Goal: Task Accomplishment & Management: Manage account settings

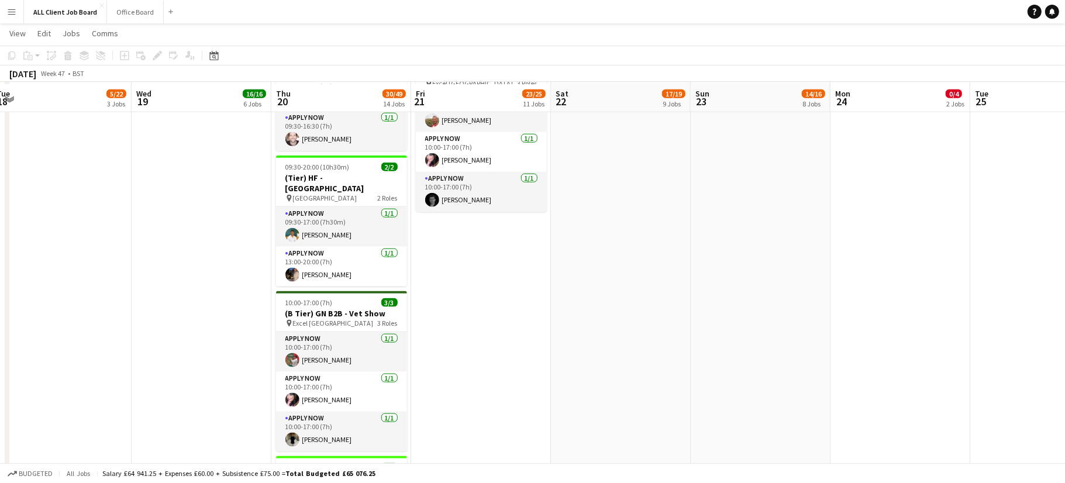
scroll to position [1409, 0]
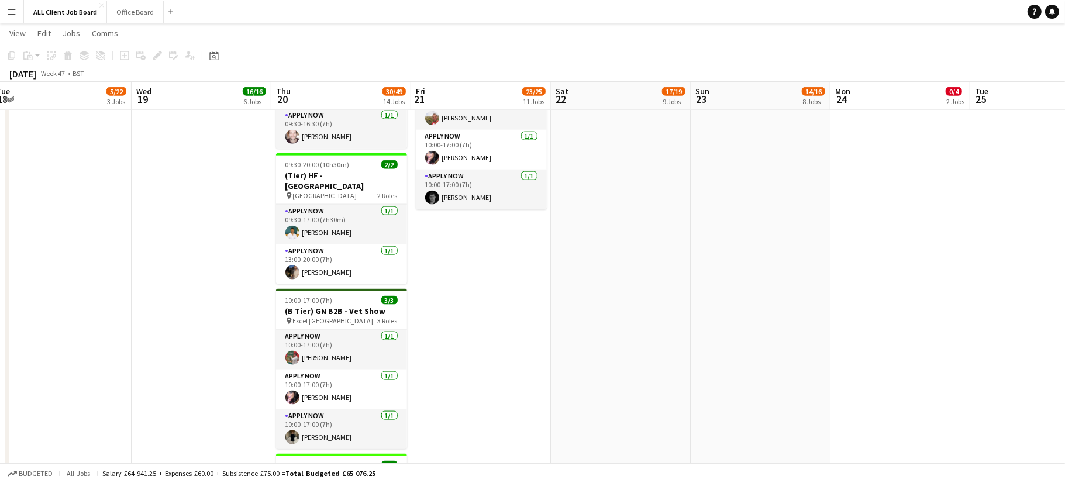
click at [479, 277] on app-date-cell "09:00-17:00 (8h) 2/2 (D Tier) GC - Living North Christmas Fair: [GEOGRAPHIC_DAT…" at bounding box center [481, 87] width 140 height 2372
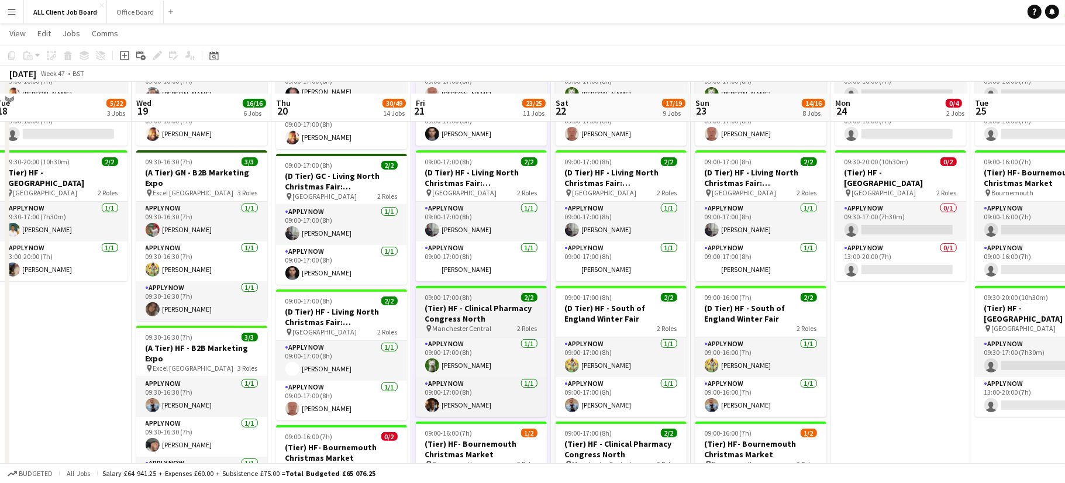
scroll to position [296, 0]
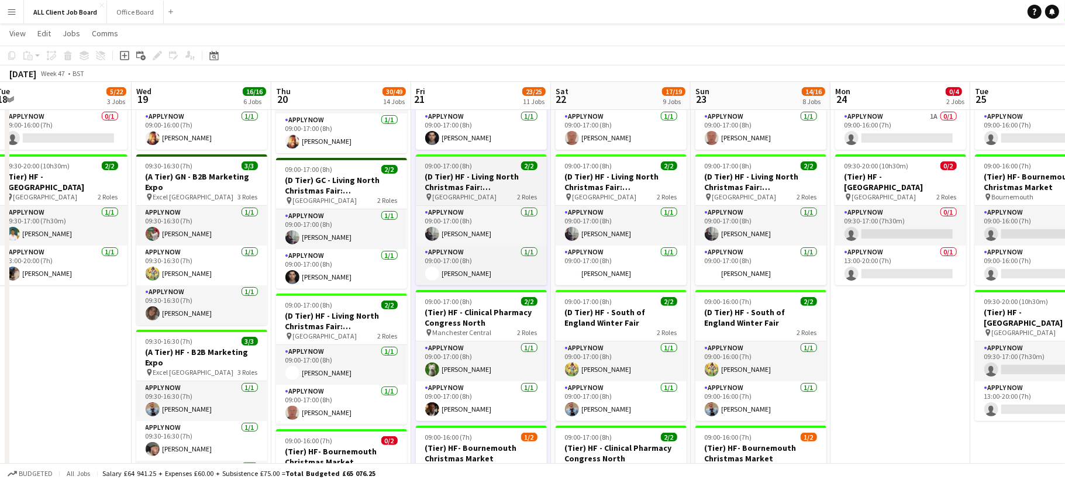
click at [489, 171] on h3 "(D Tier) HF - Living North Christmas Fair: [GEOGRAPHIC_DATA] - Stand 30" at bounding box center [481, 181] width 131 height 21
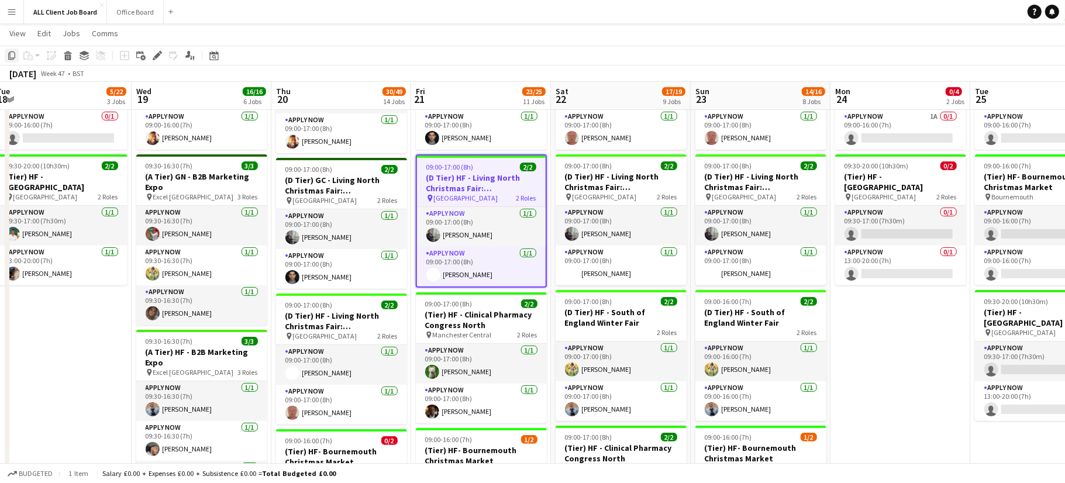
click at [11, 54] on icon "Copy" at bounding box center [11, 55] width 9 height 9
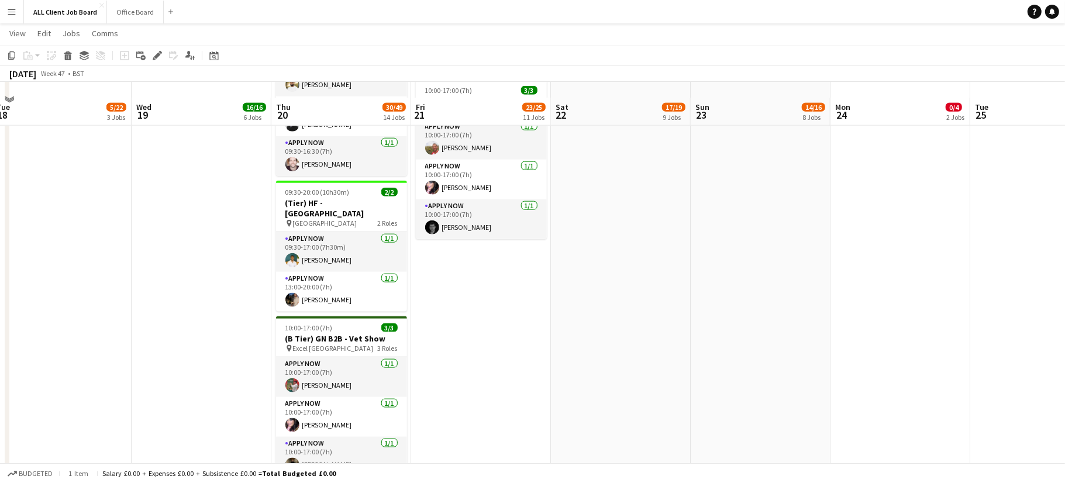
scroll to position [1397, 0]
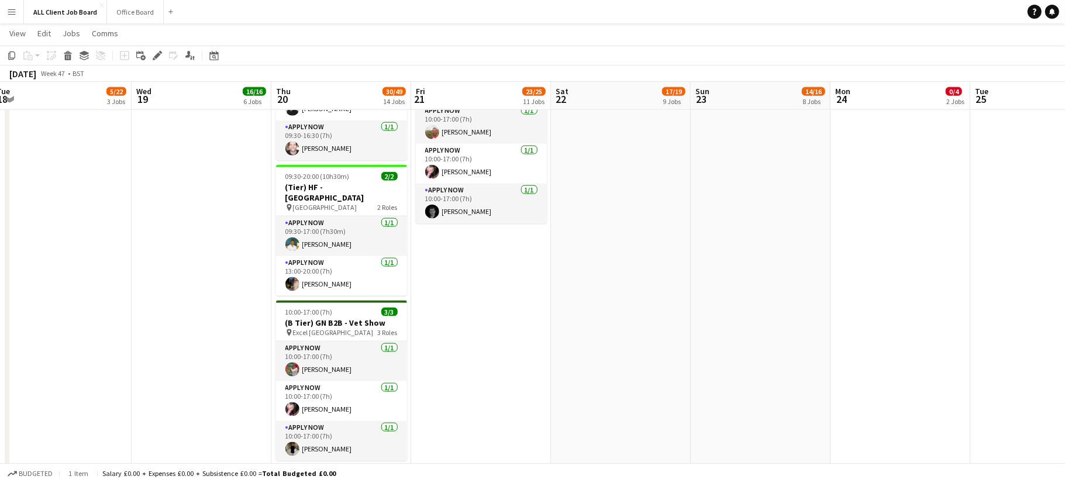
click at [461, 275] on app-date-cell "09:00-17:00 (8h) 2/2 (D Tier) GC - Living North Christmas Fair: [GEOGRAPHIC_DAT…" at bounding box center [481, 99] width 140 height 2372
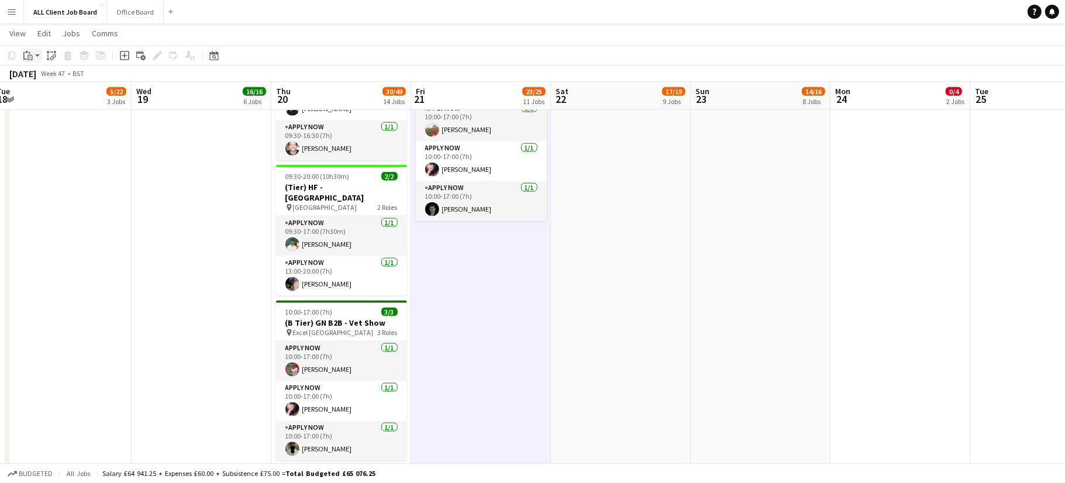
click at [31, 54] on icon "Paste" at bounding box center [27, 55] width 9 height 9
click at [55, 98] on link "Paste with crew Command Shift V" at bounding box center [77, 97] width 92 height 11
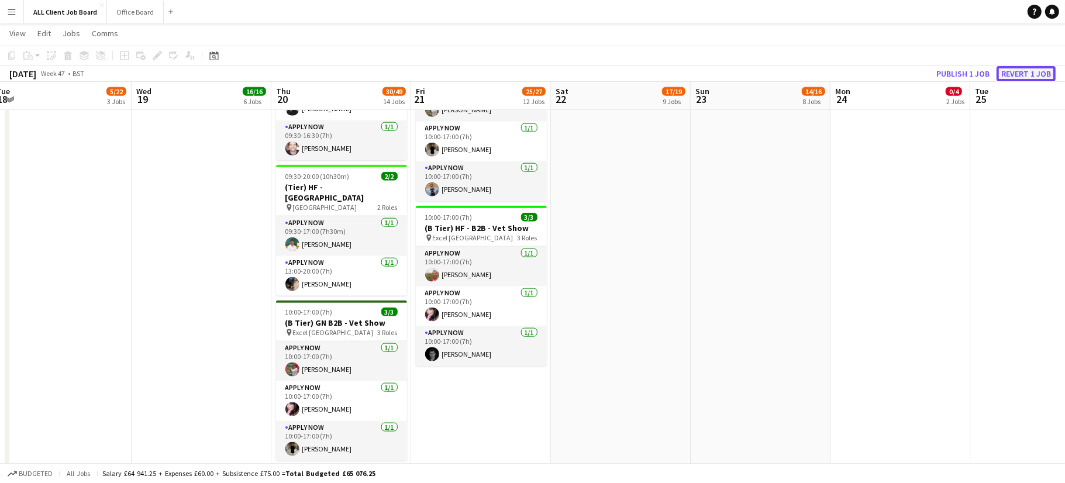
click at [1028, 75] on button "Revert 1 job" at bounding box center [1025, 73] width 59 height 15
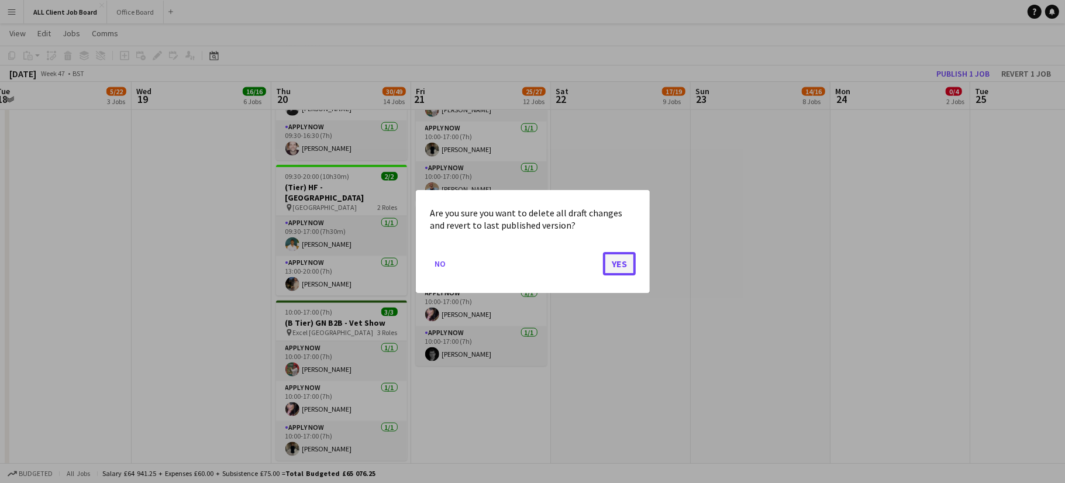
click at [628, 261] on button "Yes" at bounding box center [619, 263] width 33 height 23
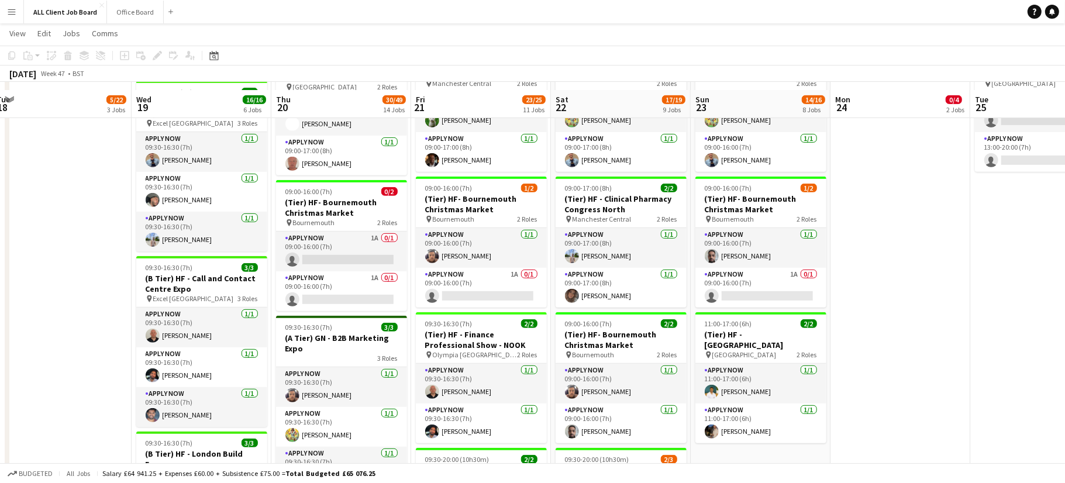
scroll to position [535, 0]
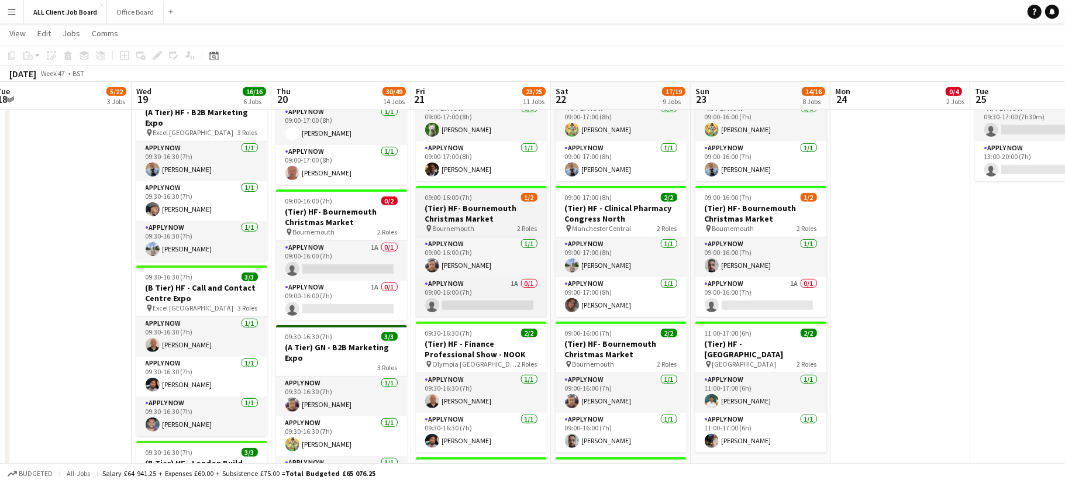
click at [493, 212] on h3 "(Tier) HF- Bournemouth Christmas Market" at bounding box center [481, 213] width 131 height 21
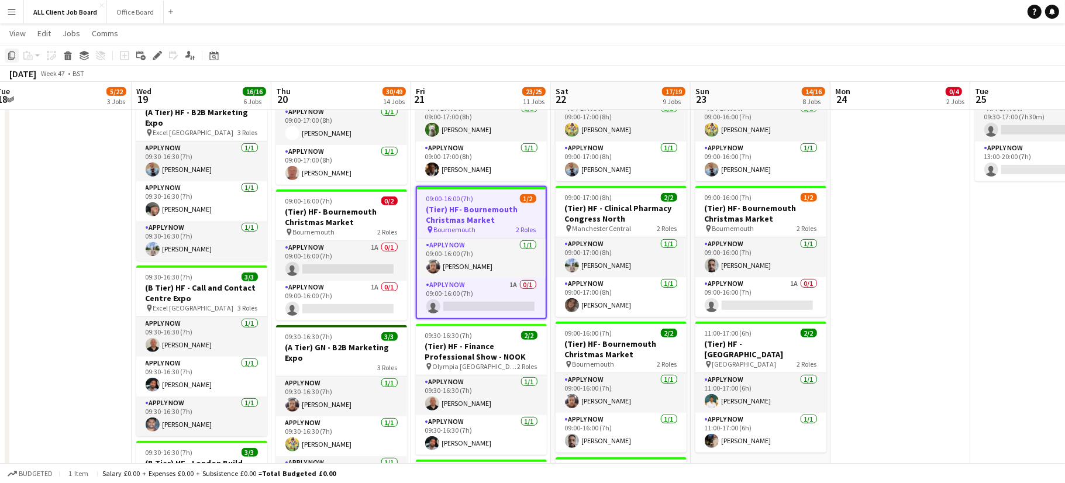
click at [14, 50] on div "Copy" at bounding box center [12, 56] width 14 height 14
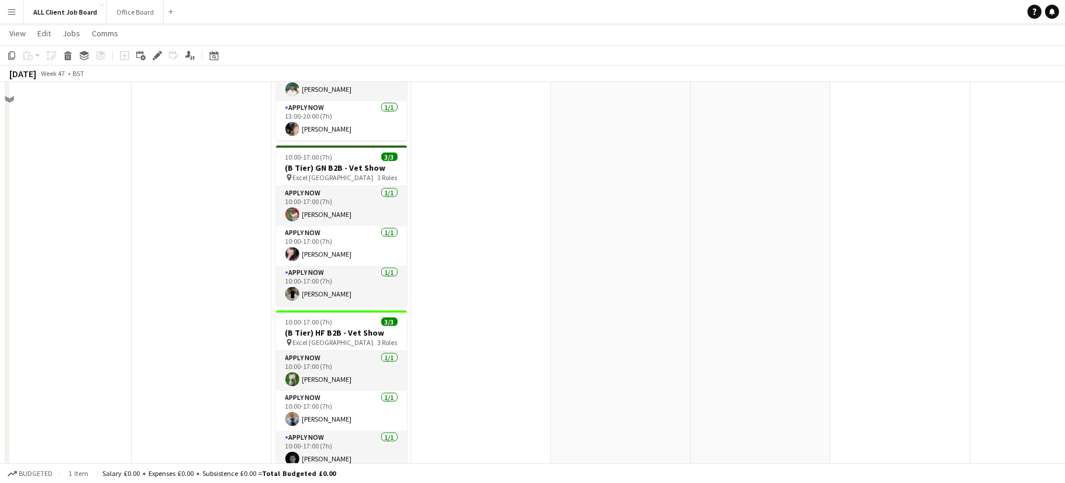
scroll to position [1480, 0]
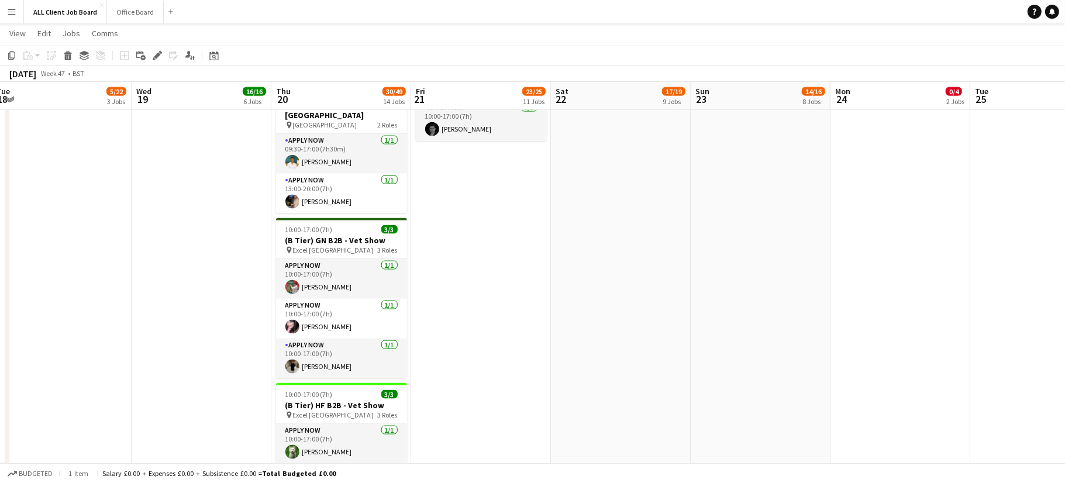
click at [462, 167] on app-date-cell "09:00-17:00 (8h) 2/2 (D Tier) GC - Living North Christmas Fair: [GEOGRAPHIC_DAT…" at bounding box center [481, 16] width 140 height 2372
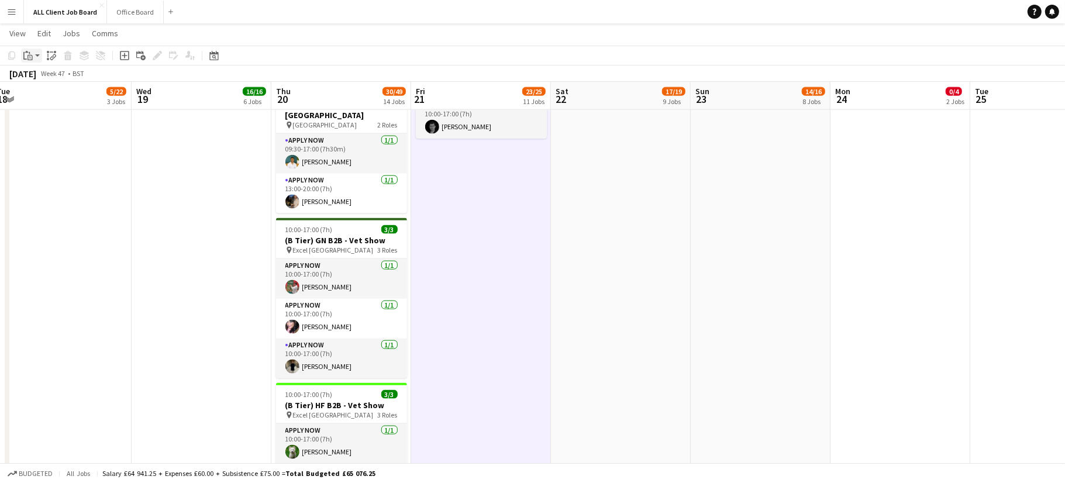
click at [29, 53] on icon at bounding box center [29, 53] width 1 height 2
click at [56, 94] on link "Paste with crew Command Shift V" at bounding box center [77, 97] width 92 height 11
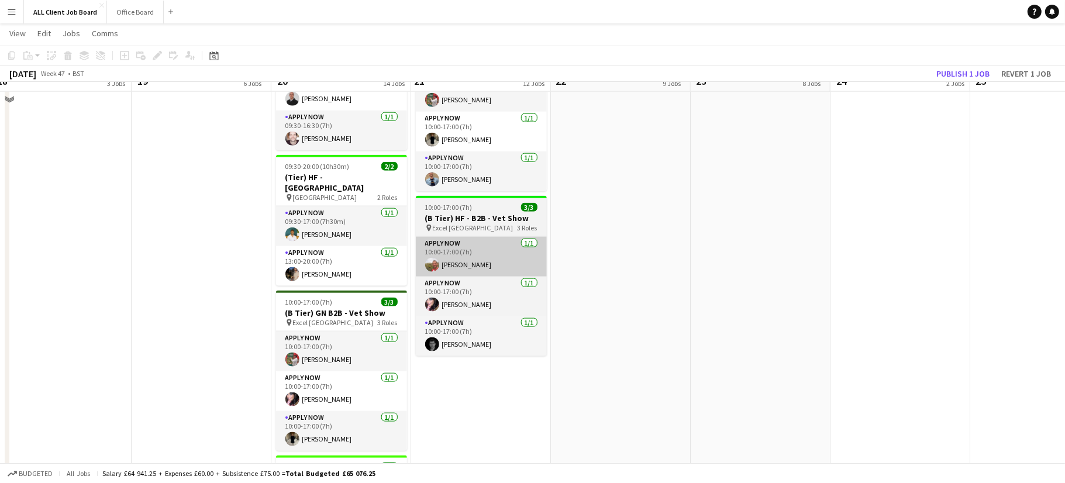
scroll to position [1381, 0]
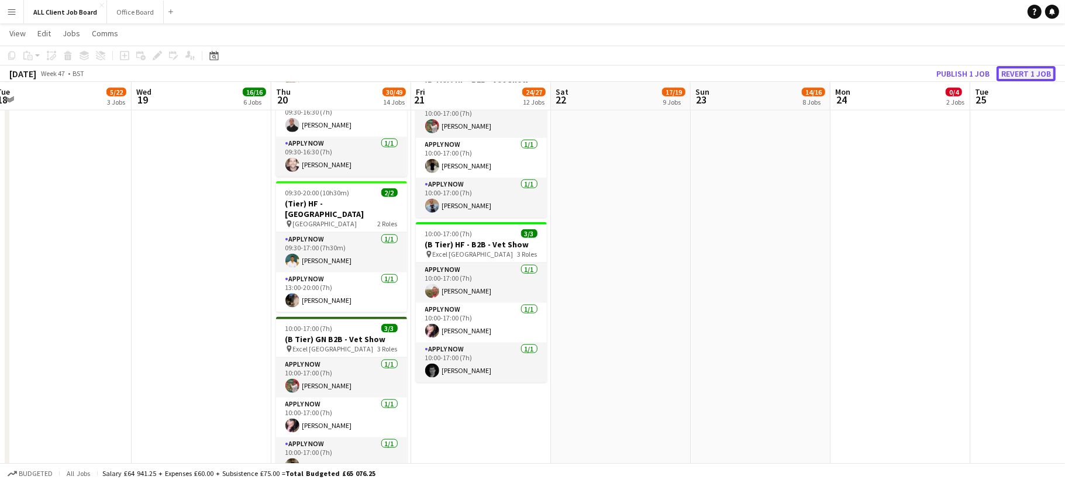
click at [1013, 74] on button "Revert 1 job" at bounding box center [1025, 73] width 59 height 15
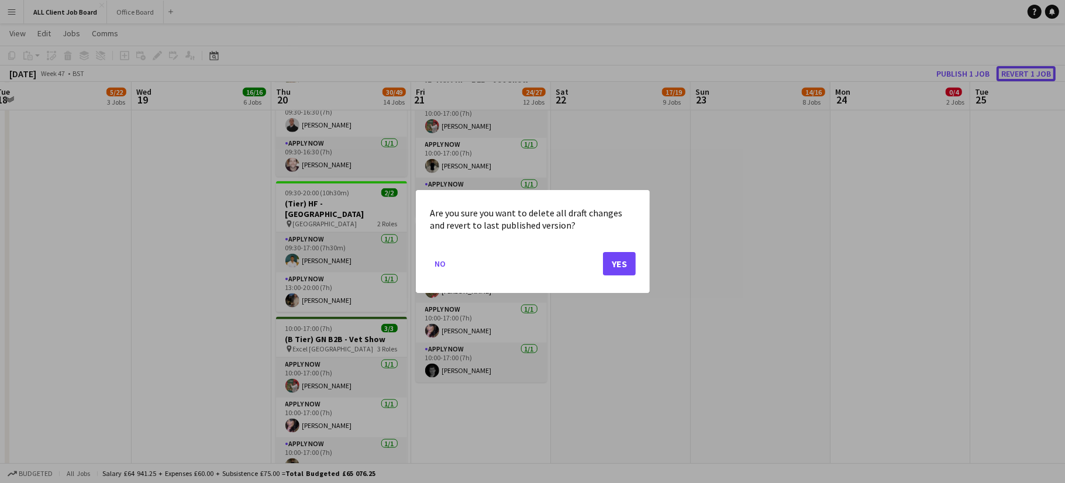
scroll to position [0, 0]
click at [621, 261] on button "Yes" at bounding box center [619, 263] width 33 height 23
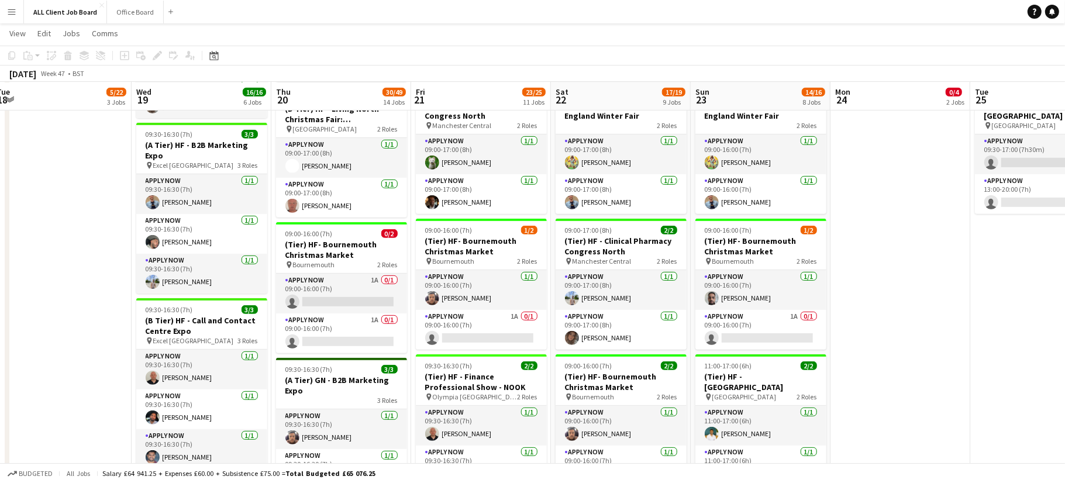
scroll to position [504, 0]
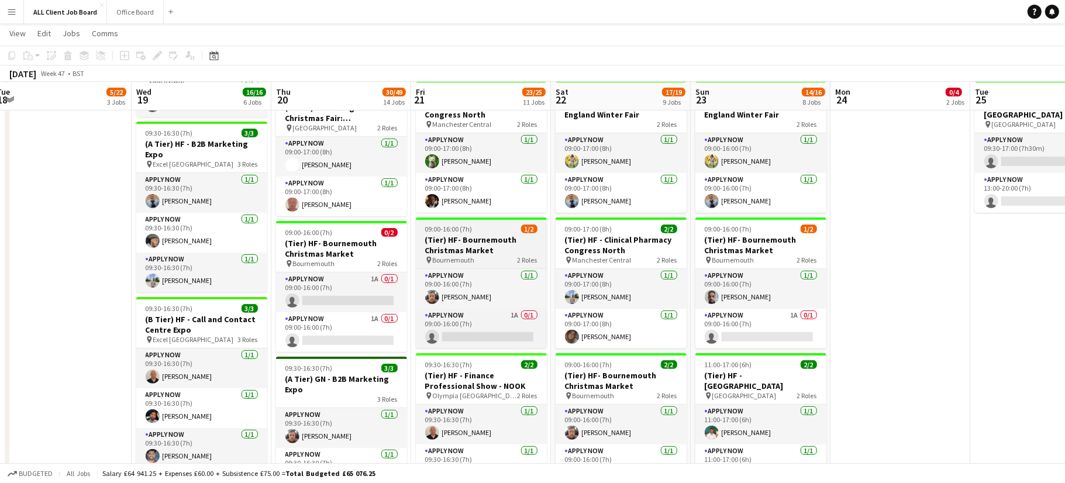
click at [484, 249] on h3 "(Tier) HF- Bournemouth Christmas Market" at bounding box center [481, 244] width 131 height 21
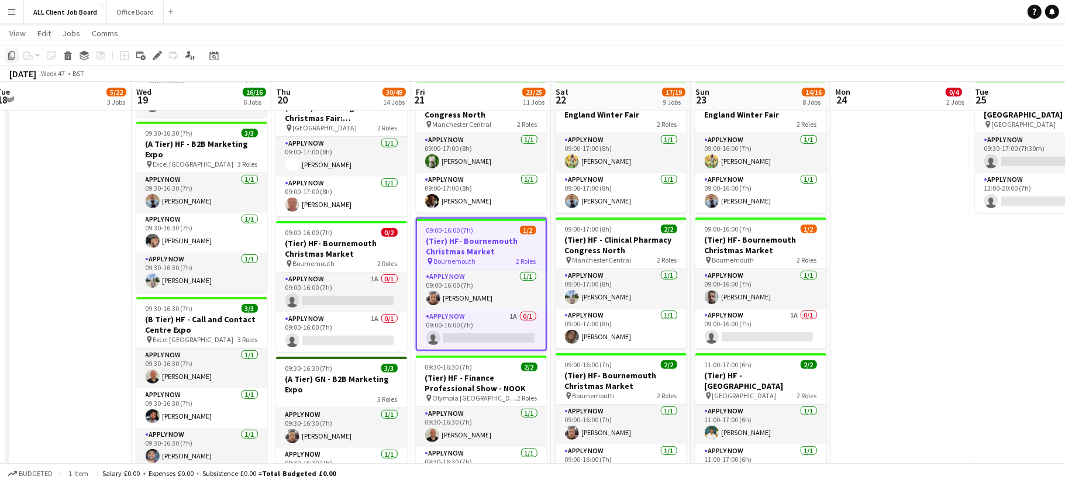
click at [12, 57] on icon "Copy" at bounding box center [11, 55] width 9 height 9
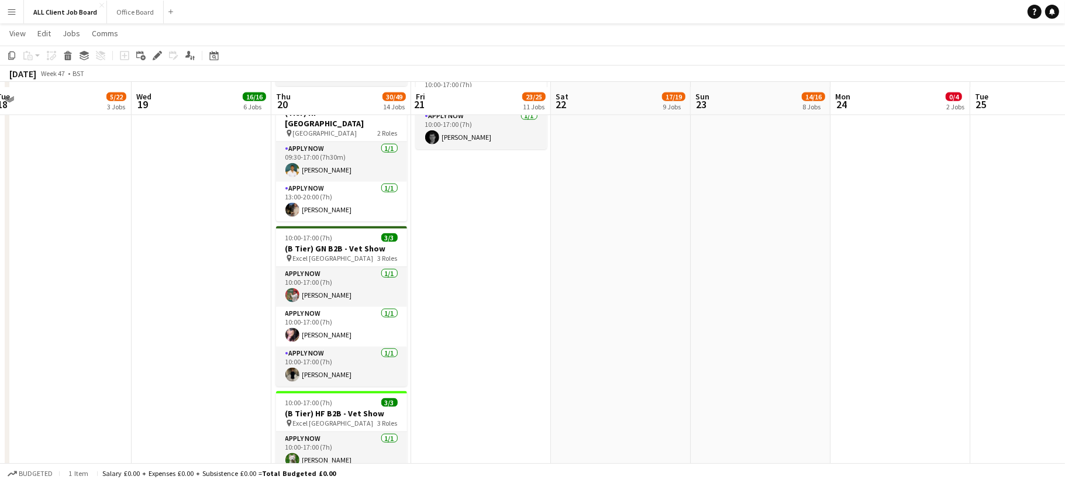
scroll to position [1453, 0]
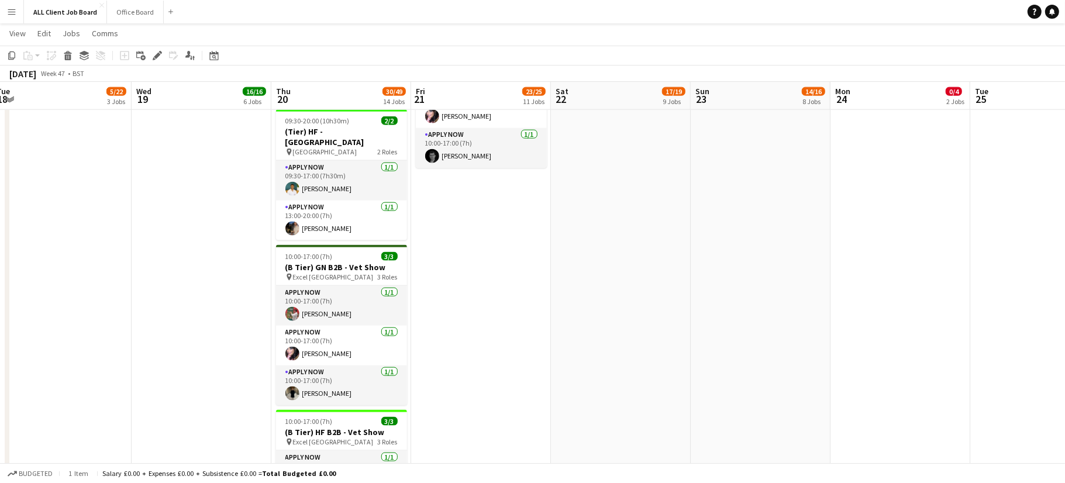
click at [475, 234] on app-date-cell "09:00-17:00 (8h) 2/2 (D Tier) GC - Living North Christmas Fair: [GEOGRAPHIC_DAT…" at bounding box center [481, 43] width 140 height 2372
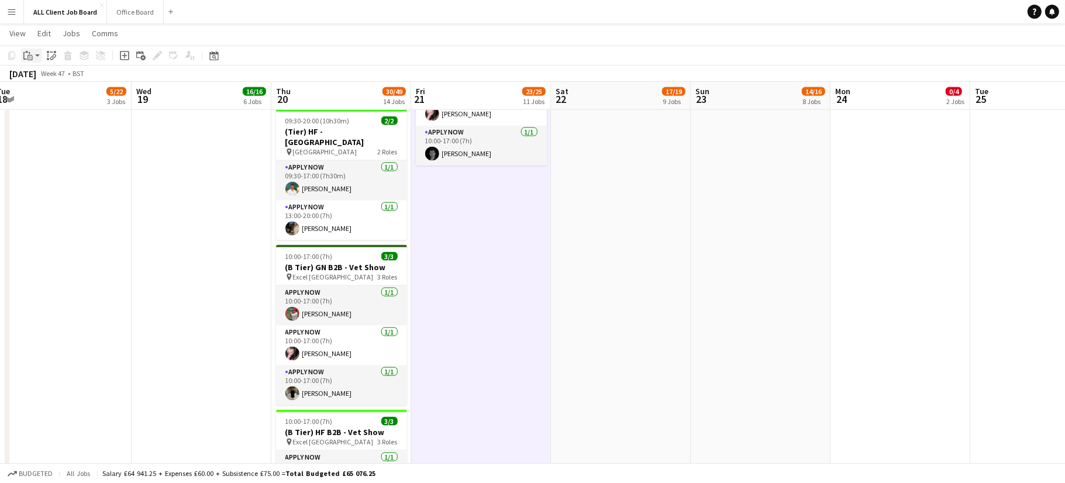
click at [32, 53] on icon "Paste" at bounding box center [27, 55] width 9 height 9
click at [49, 94] on link "Paste with crew Command Shift V" at bounding box center [77, 97] width 92 height 11
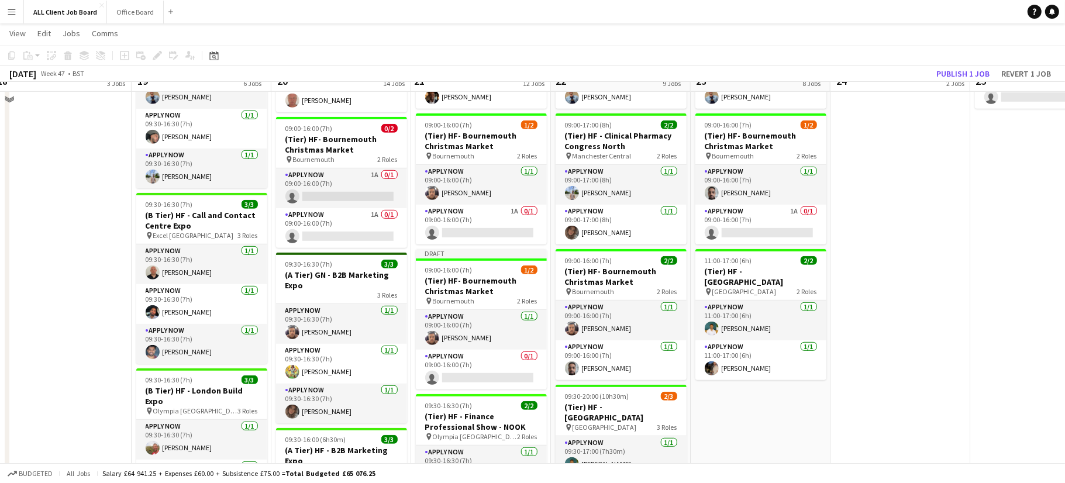
scroll to position [586, 0]
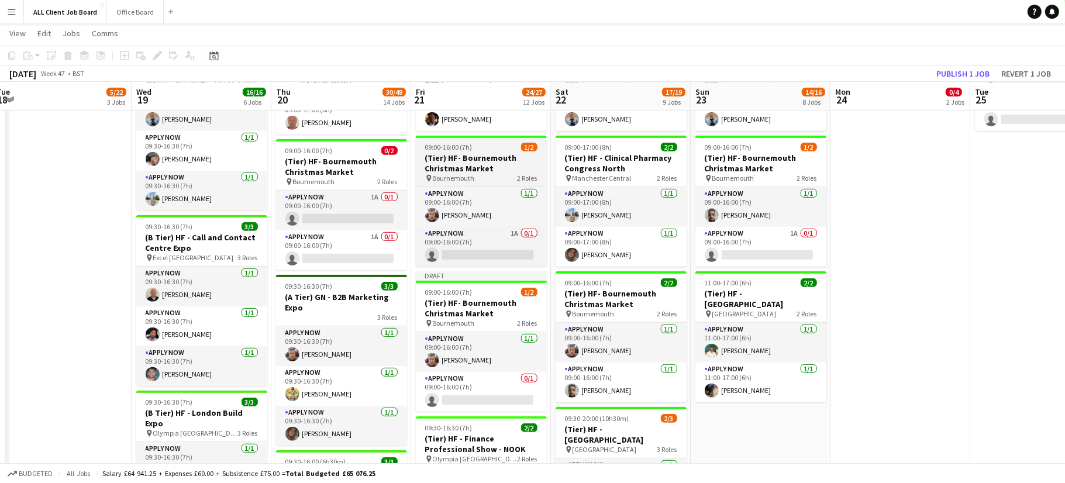
click at [485, 158] on h3 "(Tier) HF- Bournemouth Christmas Market" at bounding box center [481, 163] width 131 height 21
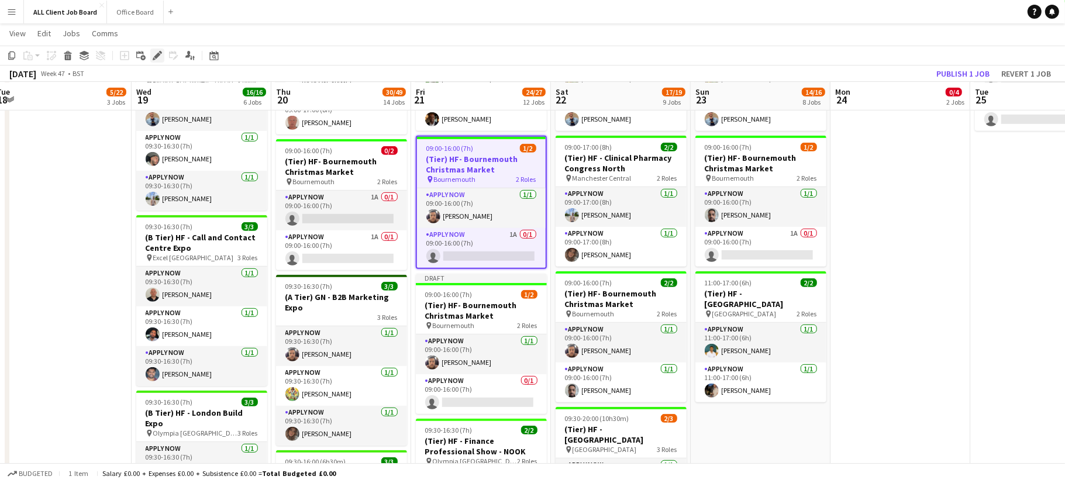
click at [159, 58] on icon "Edit" at bounding box center [157, 55] width 9 height 9
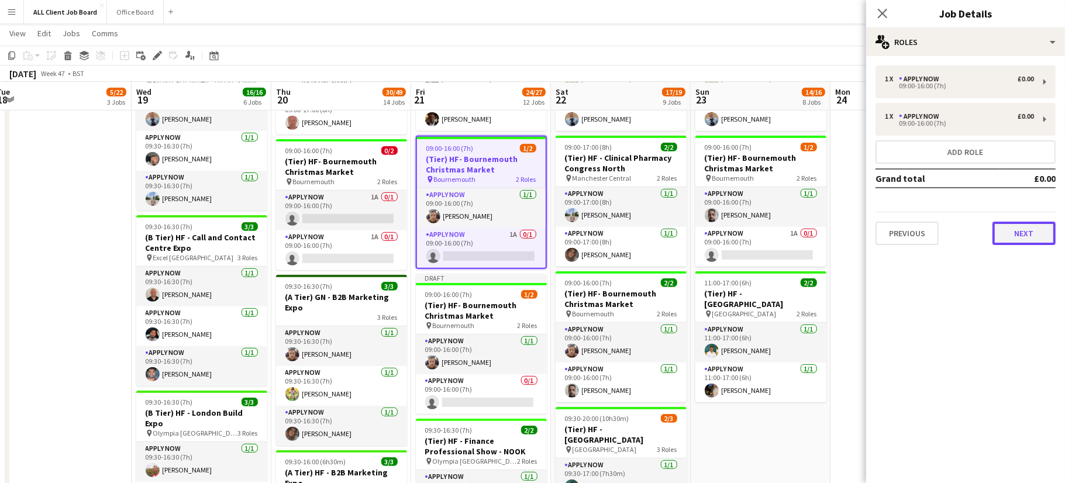
click at [1022, 240] on button "Next" at bounding box center [1023, 233] width 63 height 23
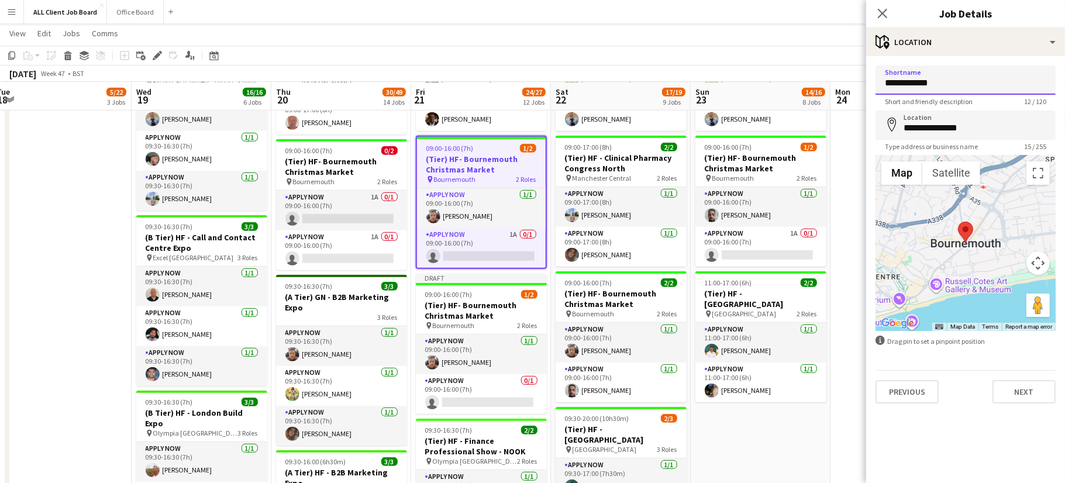
click at [934, 84] on input "**********" at bounding box center [965, 79] width 180 height 29
click at [956, 125] on input "**********" at bounding box center [965, 124] width 180 height 29
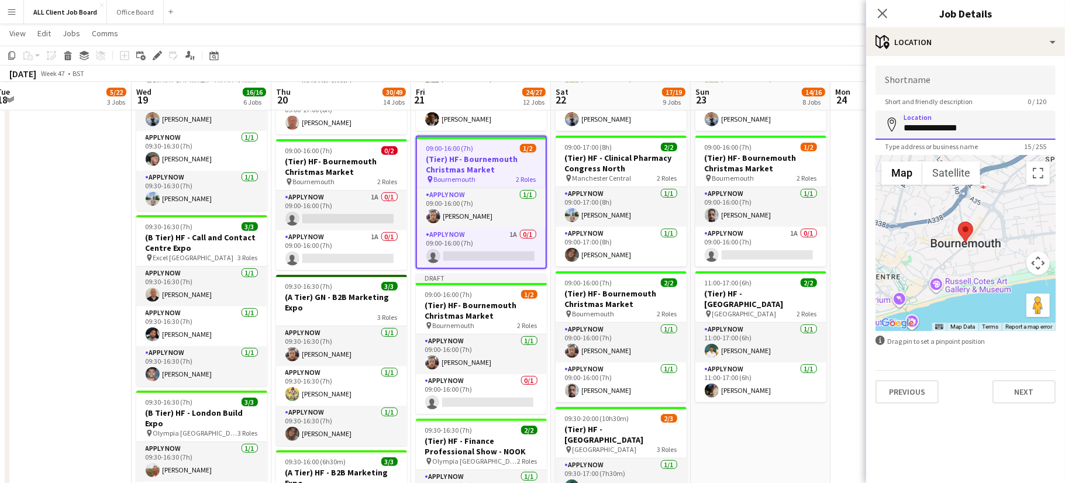
click at [956, 125] on input "**********" at bounding box center [965, 124] width 180 height 29
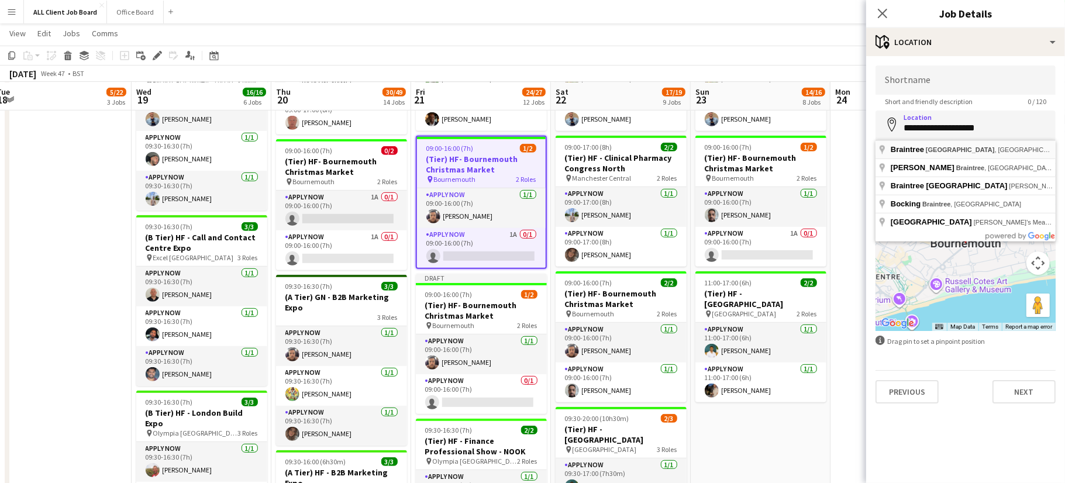
type input "**********"
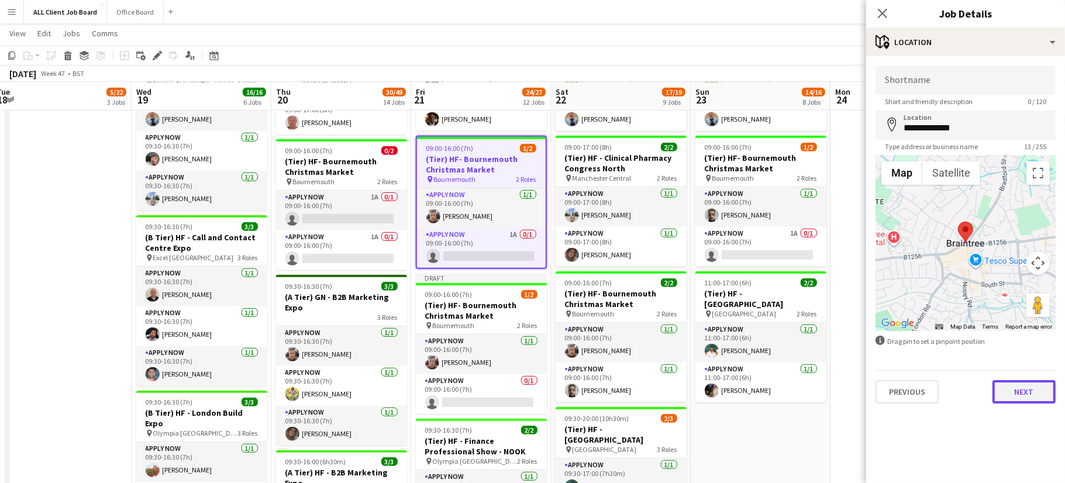
click at [1024, 386] on button "Next" at bounding box center [1023, 391] width 63 height 23
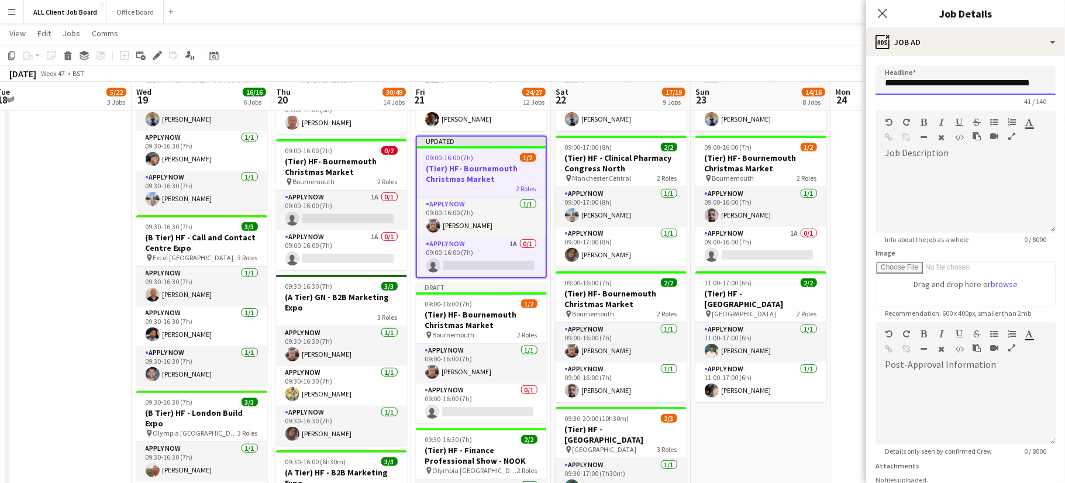
click at [908, 83] on input "**********" at bounding box center [965, 79] width 180 height 29
click at [1034, 82] on input "**********" at bounding box center [965, 79] width 180 height 29
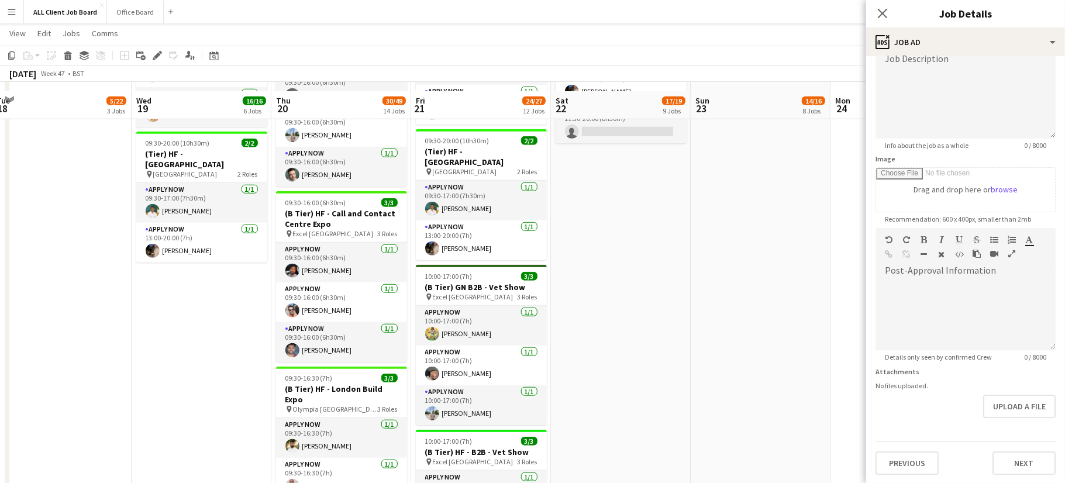
scroll to position [1030, 0]
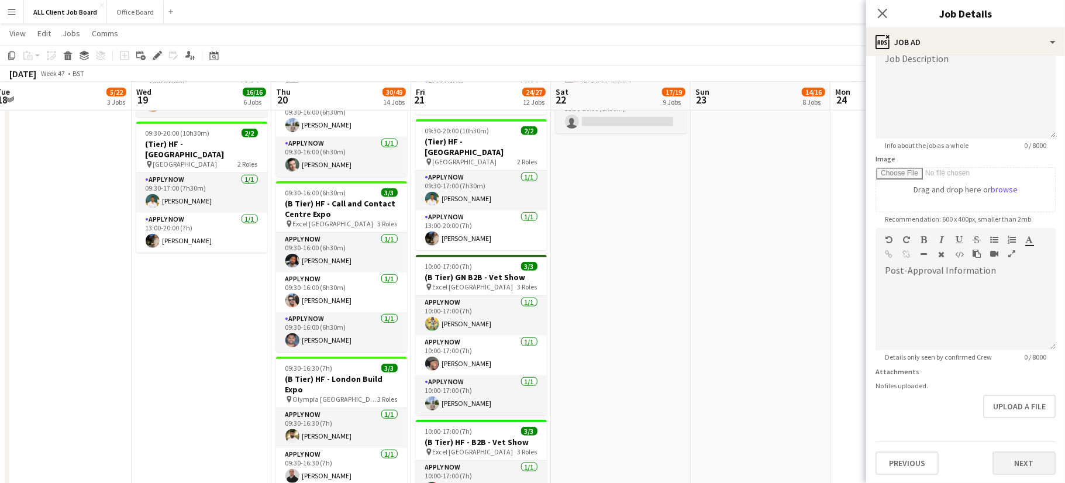
type input "**********"
click at [1031, 464] on button "Next" at bounding box center [1023, 462] width 63 height 23
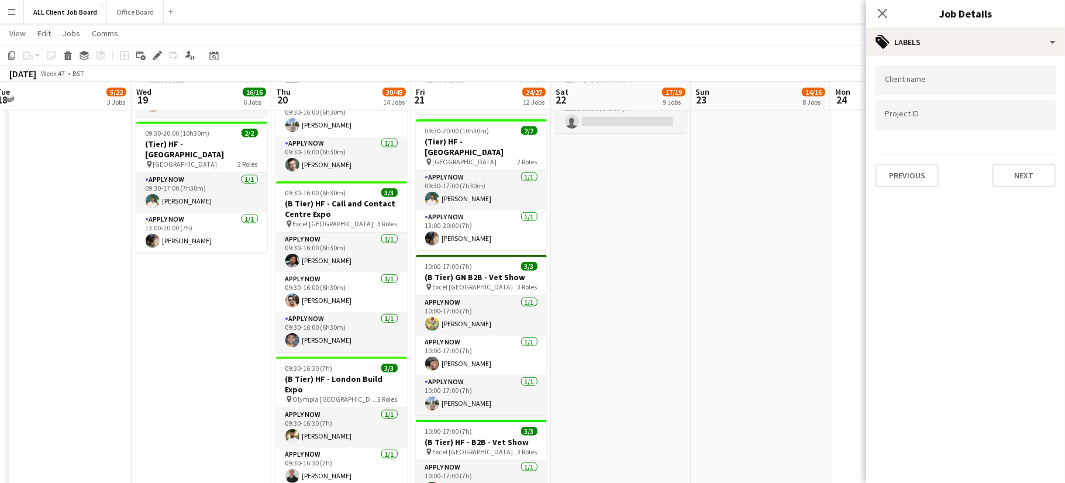
scroll to position [0, 0]
click at [1035, 172] on button "Next" at bounding box center [1023, 175] width 63 height 23
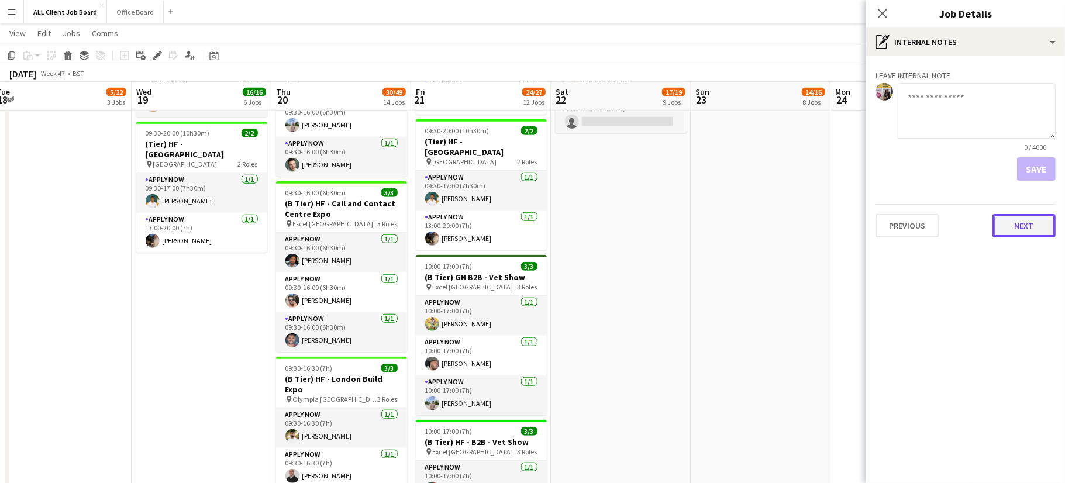
click at [1019, 234] on button "Next" at bounding box center [1023, 225] width 63 height 23
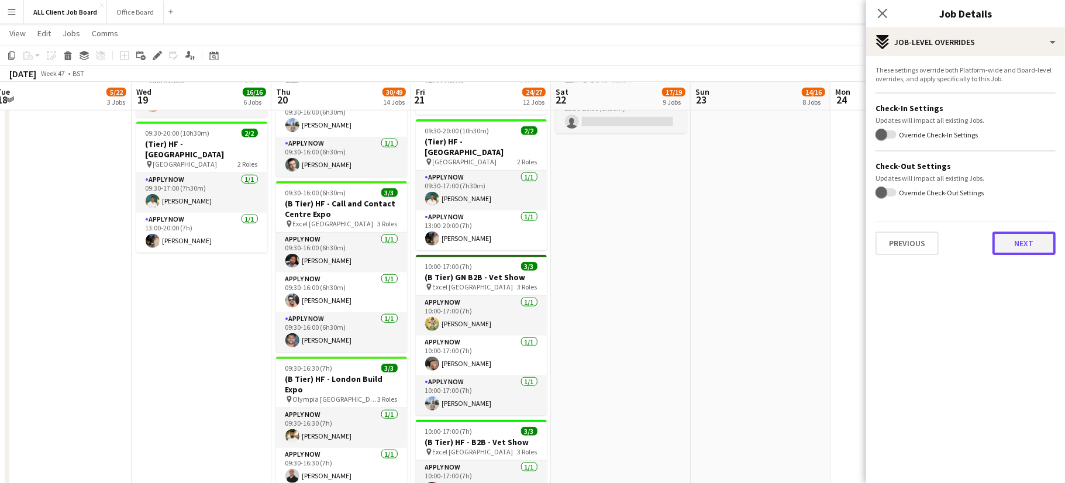
click at [1010, 246] on button "Next" at bounding box center [1023, 242] width 63 height 23
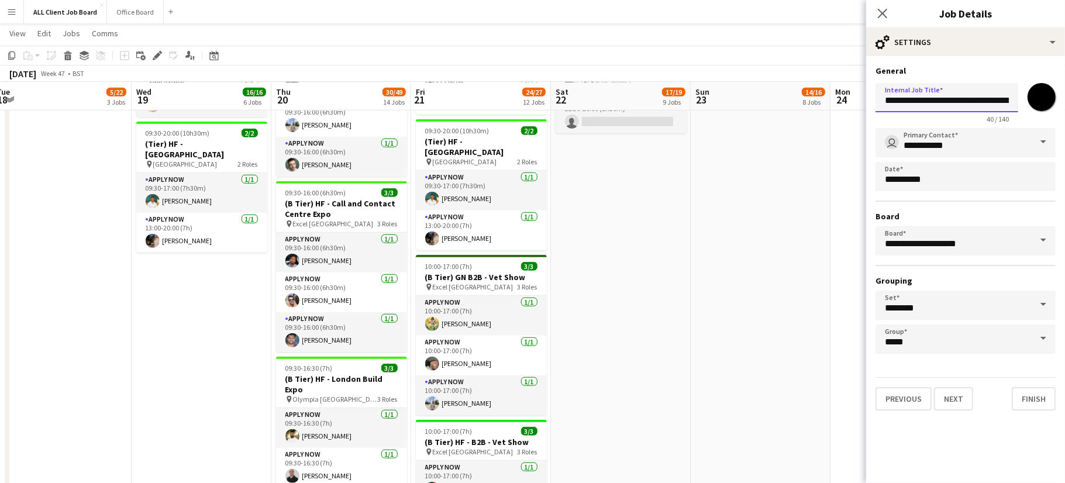
click at [983, 98] on input "**********" at bounding box center [946, 97] width 143 height 29
type input "*"
type input "**********"
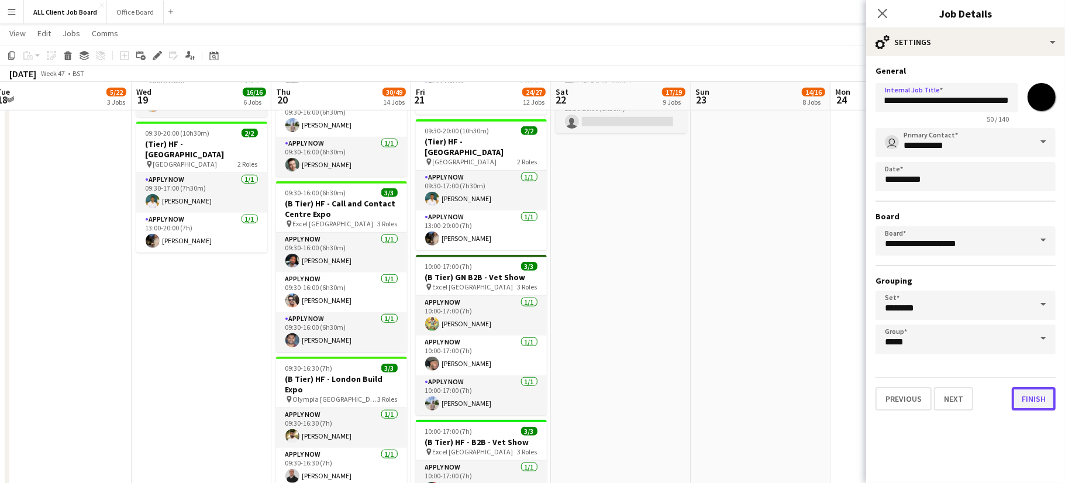
click at [1029, 400] on button "Finish" at bounding box center [1033, 398] width 44 height 23
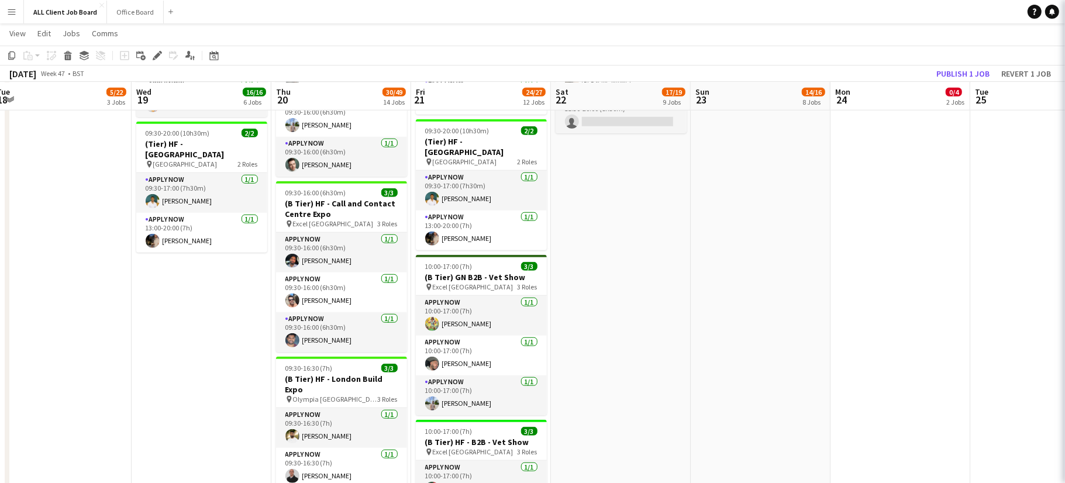
scroll to position [0, 0]
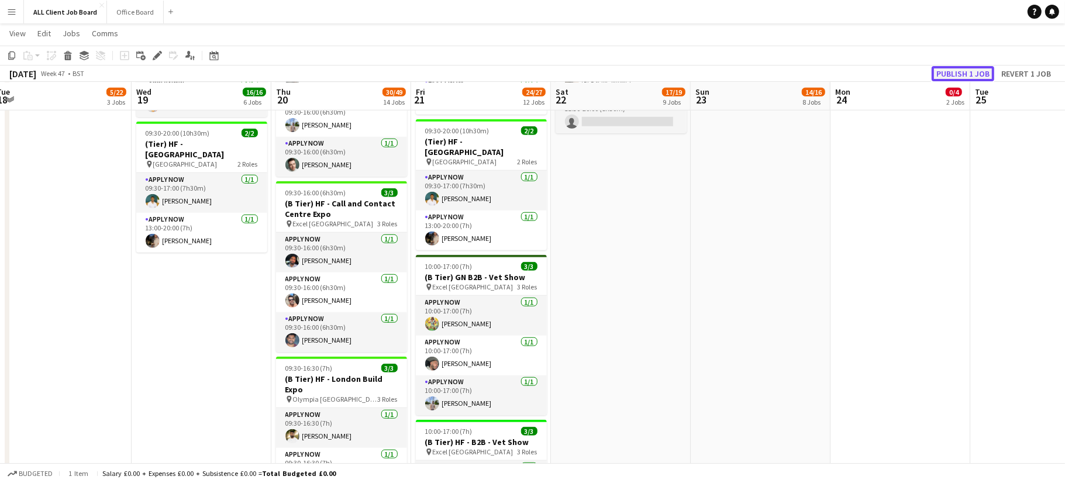
click at [971, 71] on button "Publish 1 job" at bounding box center [962, 73] width 63 height 15
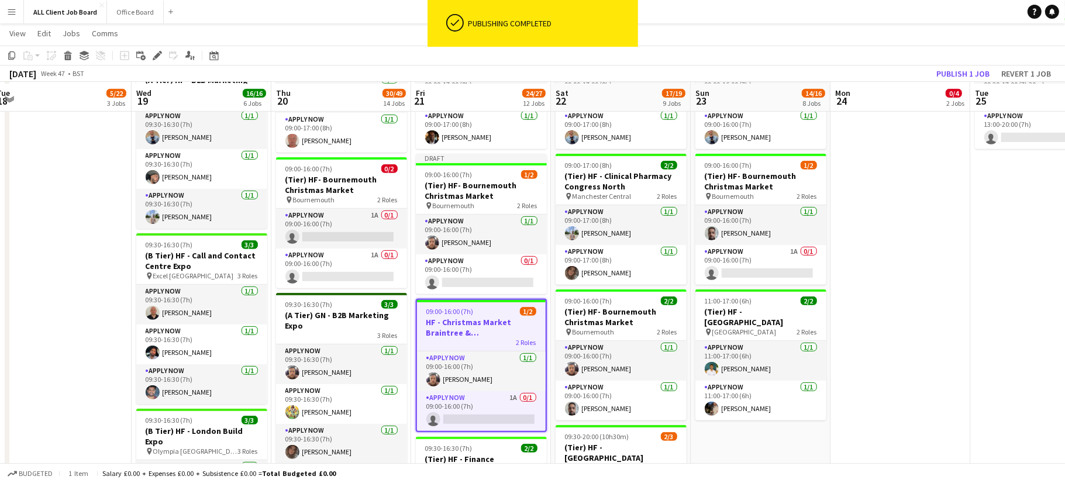
scroll to position [569, 0]
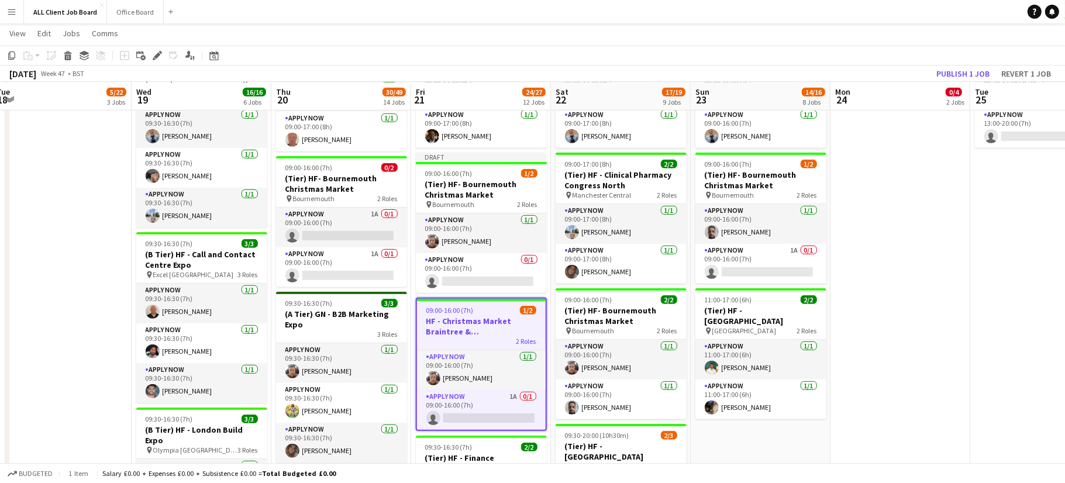
click at [468, 302] on app-job-card "09:00-16:00 (7h) 1/2 HF - Christmas Market Braintree & Bocking Gardens 2 Roles …" at bounding box center [481, 364] width 131 height 133
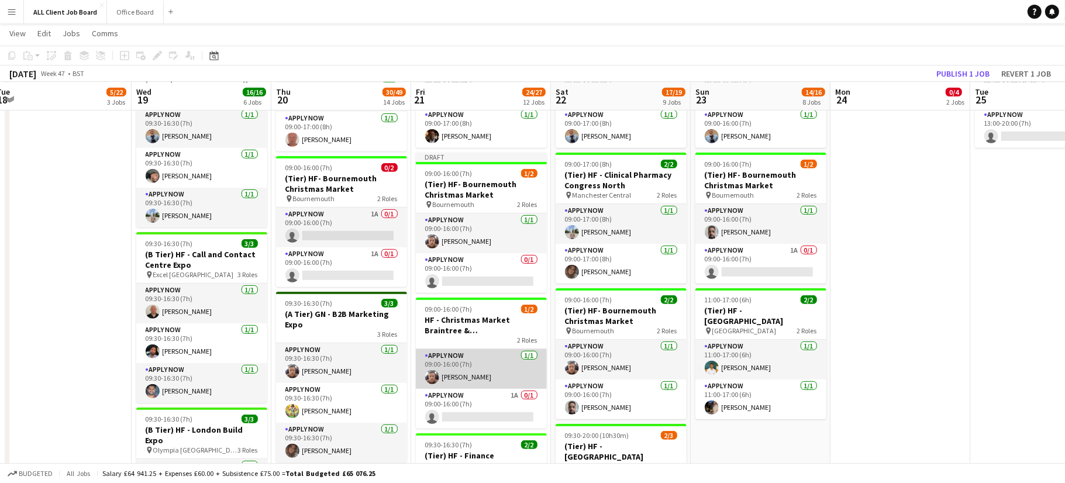
click at [493, 366] on app-card-role "APPLY NOW [DATE] 09:00-16:00 (7h) [PERSON_NAME]" at bounding box center [481, 369] width 131 height 40
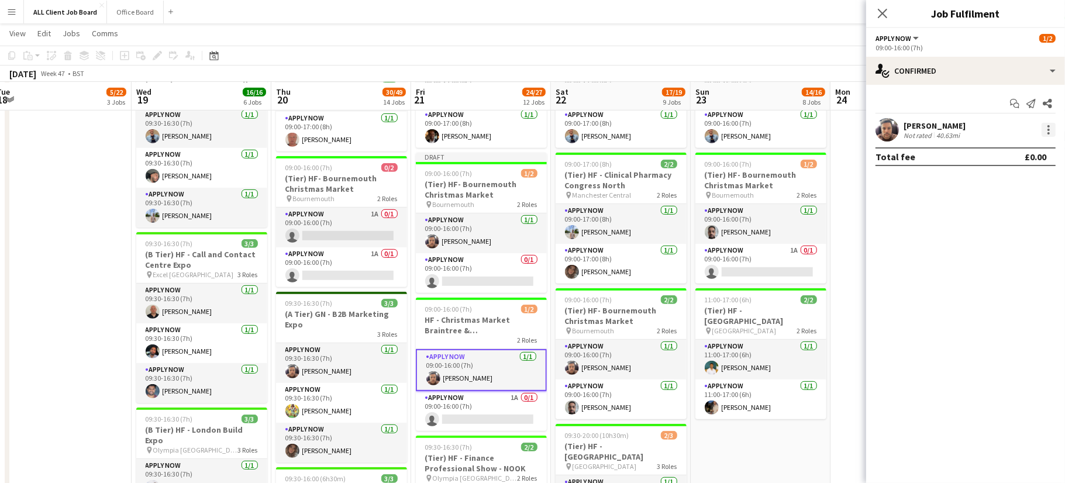
click at [1048, 125] on div at bounding box center [1048, 126] width 2 height 2
click at [995, 250] on button "Remove" at bounding box center [1010, 264] width 91 height 28
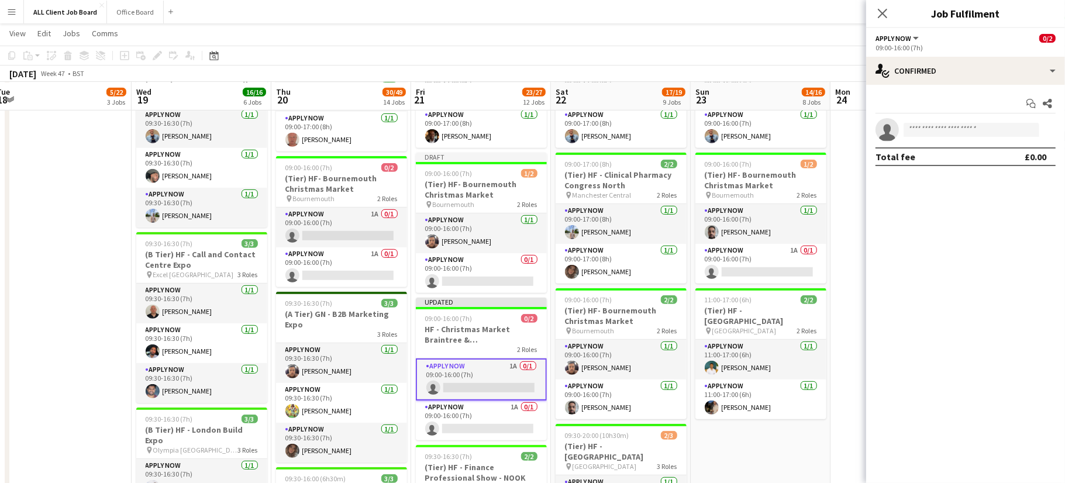
click at [956, 336] on mat-expansion-panel "check Confirmed Start chat Share single-neutral-actions Total fee £0.00" at bounding box center [965, 284] width 199 height 398
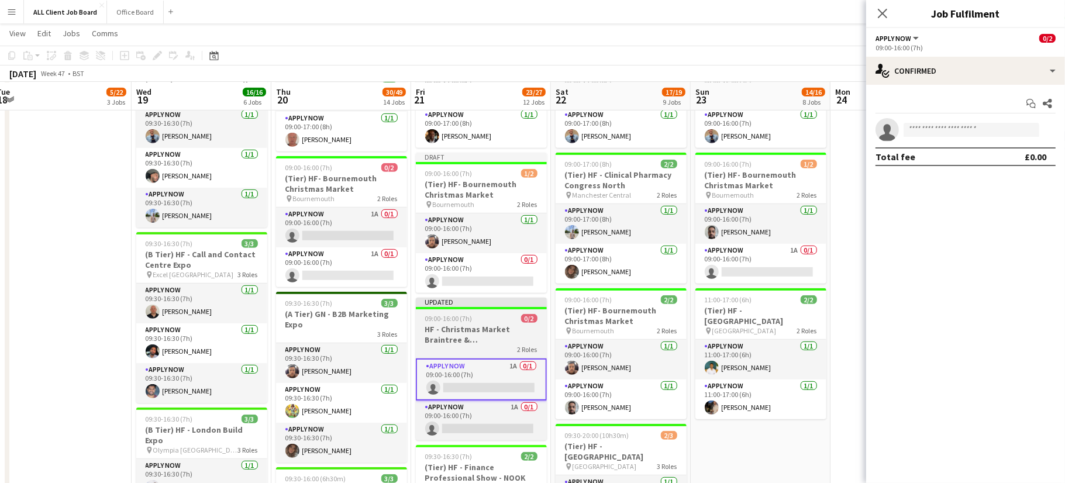
click at [451, 325] on h3 "HF - Christmas Market Braintree & [GEOGRAPHIC_DATA]" at bounding box center [481, 334] width 131 height 21
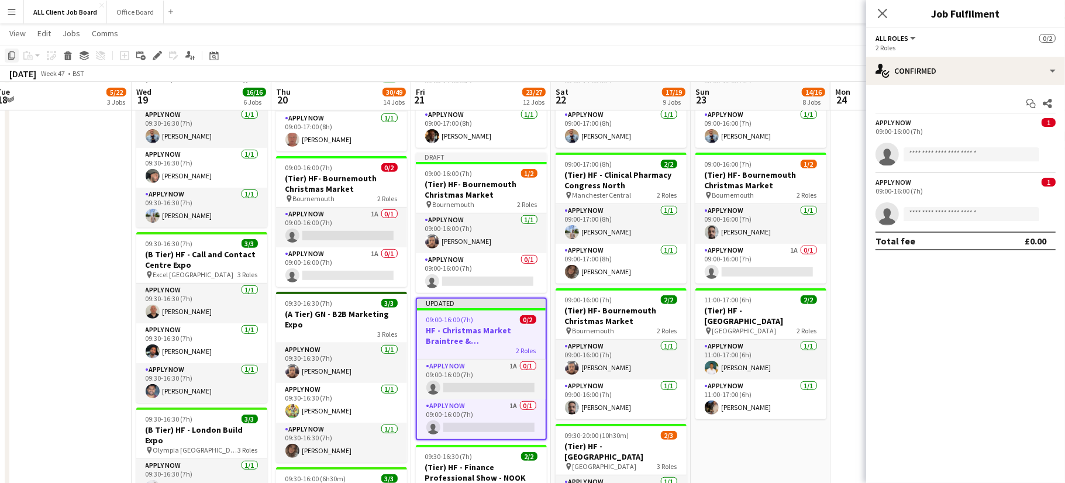
click at [12, 56] on icon "Copy" at bounding box center [11, 55] width 9 height 9
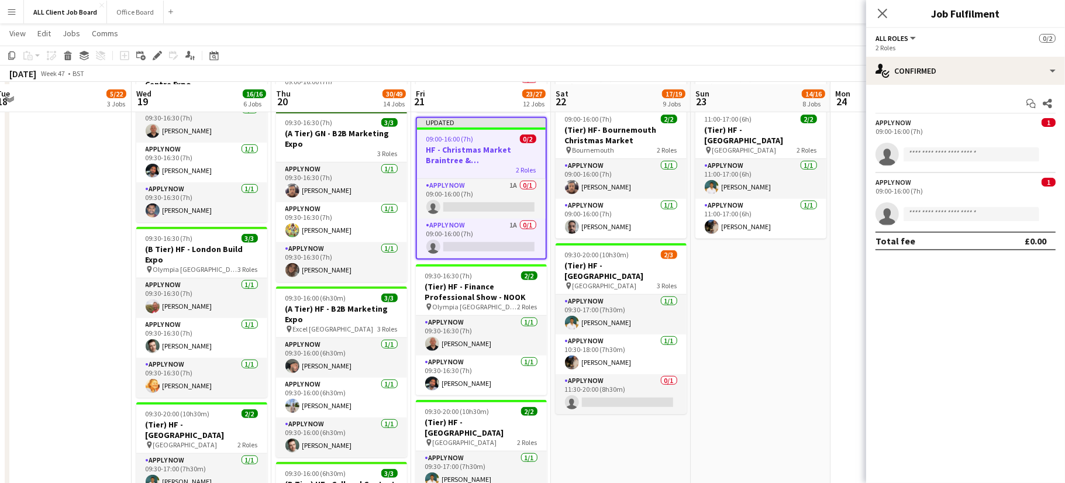
scroll to position [752, 0]
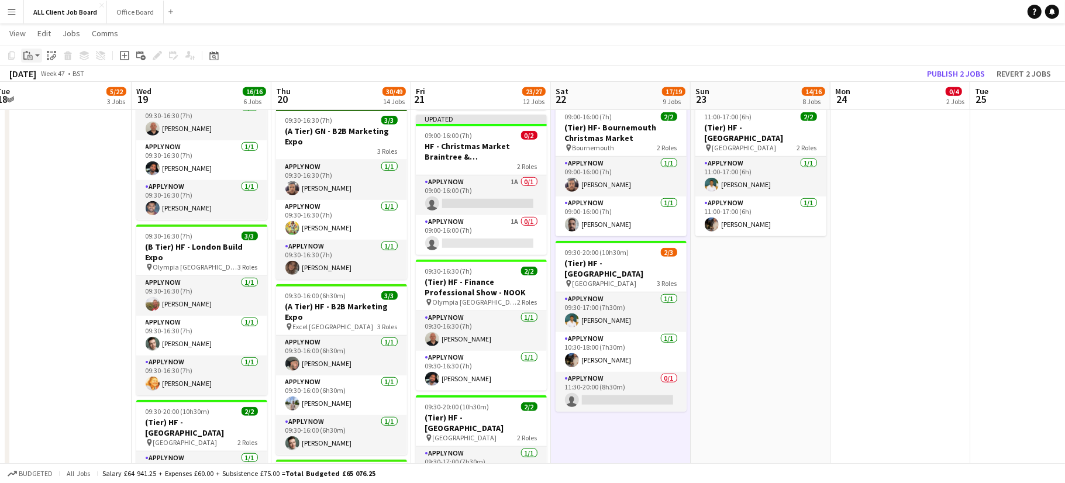
click at [34, 54] on div "Paste" at bounding box center [28, 56] width 14 height 14
click at [58, 99] on link "Paste with crew Command Shift V" at bounding box center [77, 97] width 92 height 11
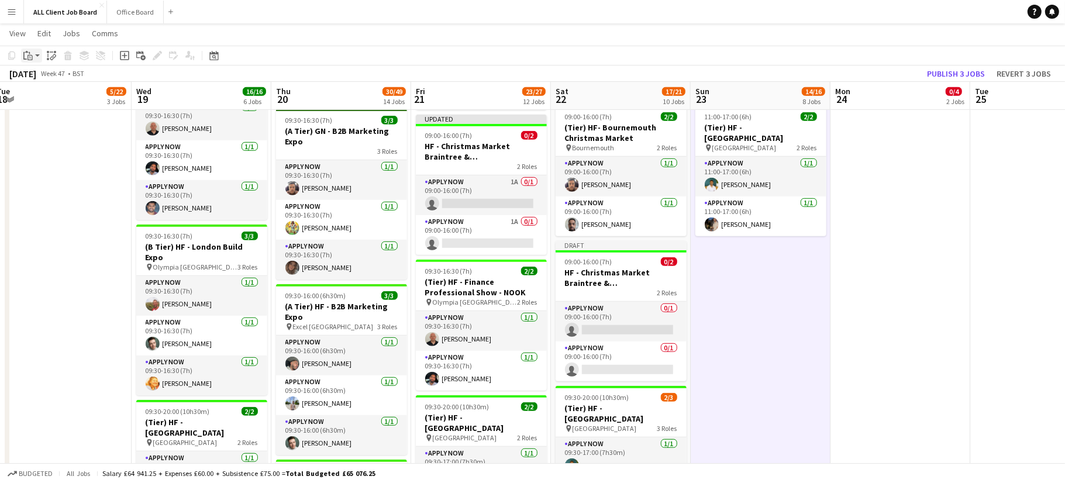
click at [28, 53] on icon "Paste" at bounding box center [27, 55] width 9 height 9
click at [80, 101] on link "Paste with crew Command Shift V" at bounding box center [77, 97] width 92 height 11
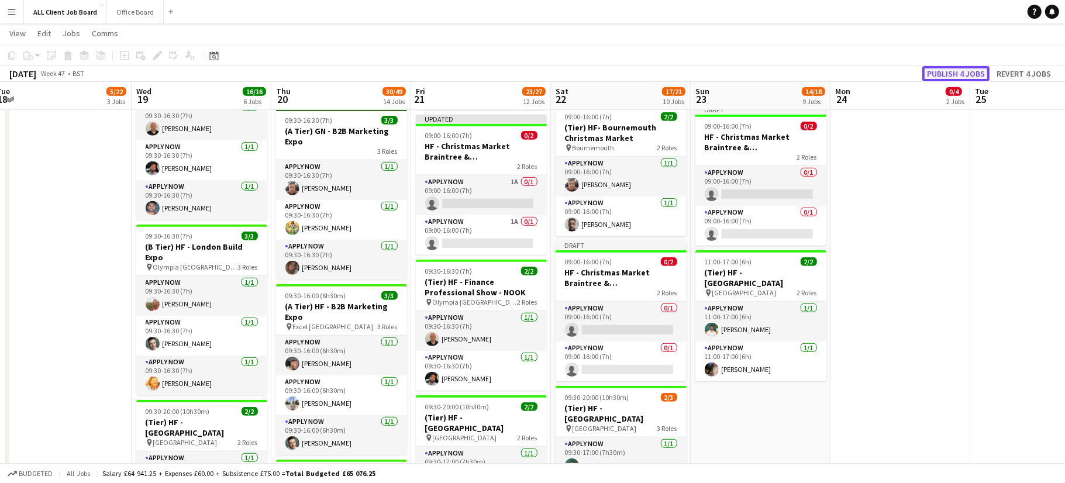
click at [964, 71] on button "Publish 4 jobs" at bounding box center [955, 73] width 67 height 15
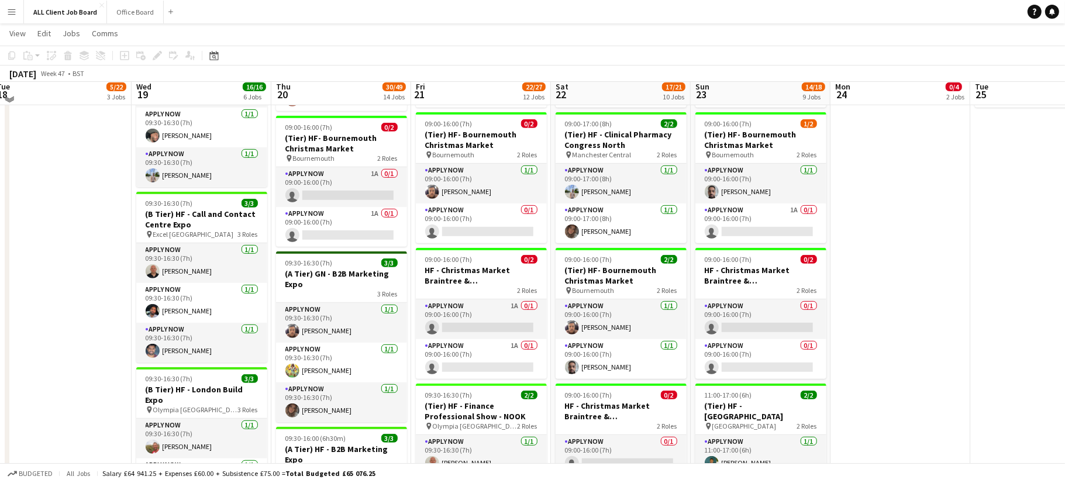
scroll to position [603, 0]
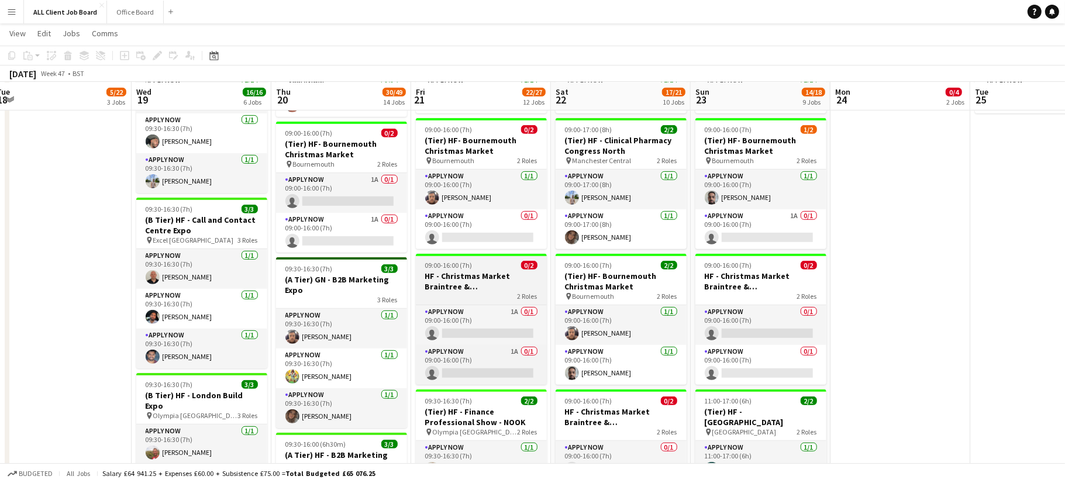
click at [498, 271] on h3 "HF - Christmas Market Braintree & [GEOGRAPHIC_DATA]" at bounding box center [481, 281] width 131 height 21
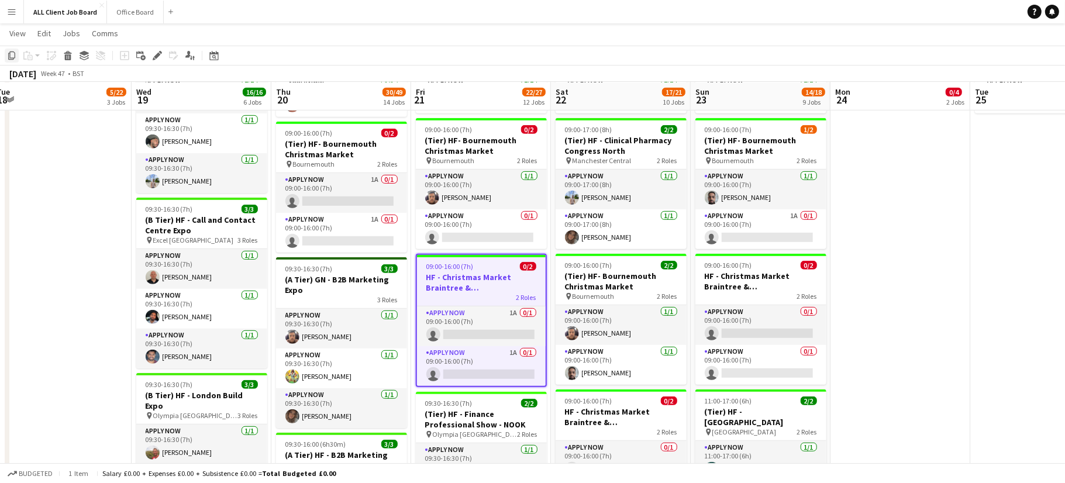
click at [11, 54] on icon "Copy" at bounding box center [11, 55] width 9 height 9
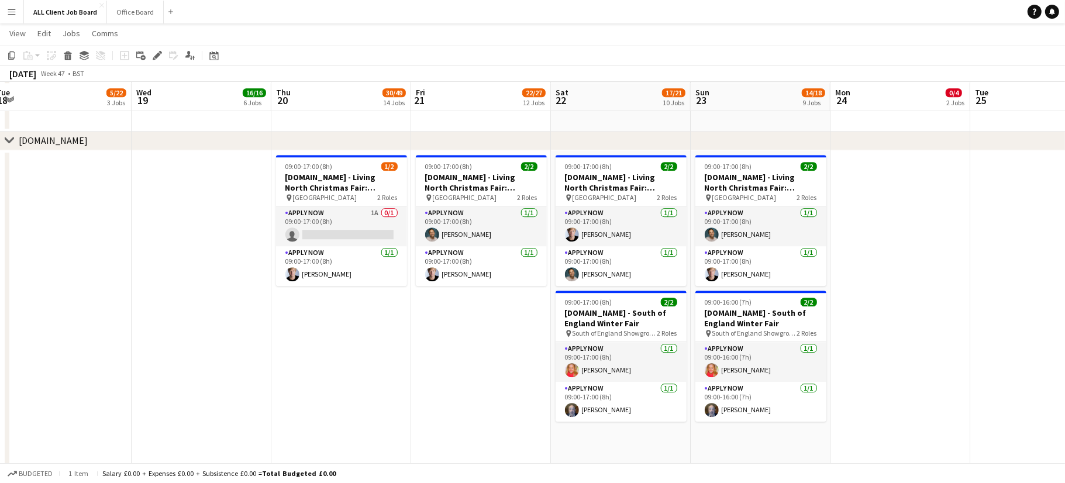
scroll to position [3191, 0]
click at [439, 340] on app-date-cell "09:00-17:00 (8h) 2/2 [DOMAIN_NAME] - Living North Christmas Fair: [GEOGRAPHIC_D…" at bounding box center [481, 454] width 140 height 609
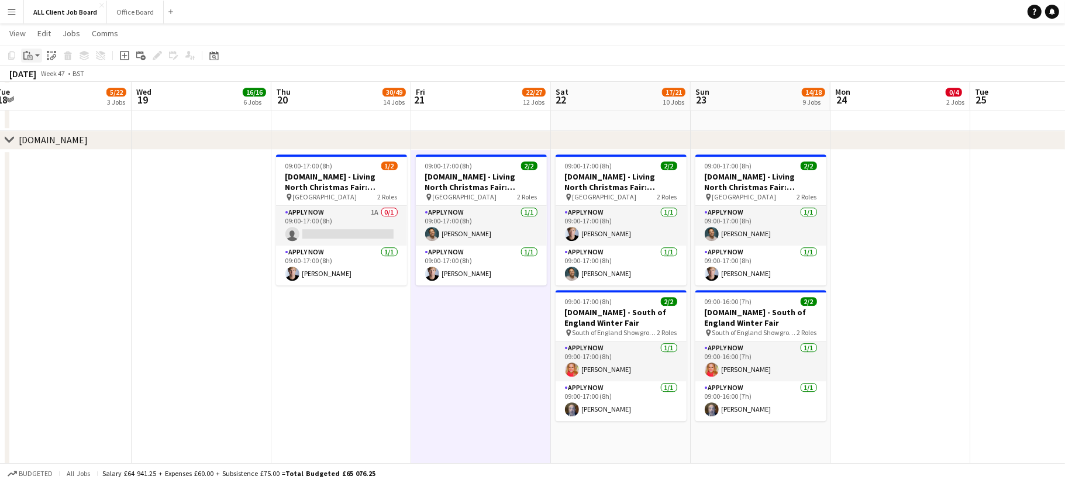
click at [28, 51] on icon "Paste" at bounding box center [27, 55] width 9 height 9
click at [55, 99] on link "Paste with crew Command Shift V" at bounding box center [77, 97] width 92 height 11
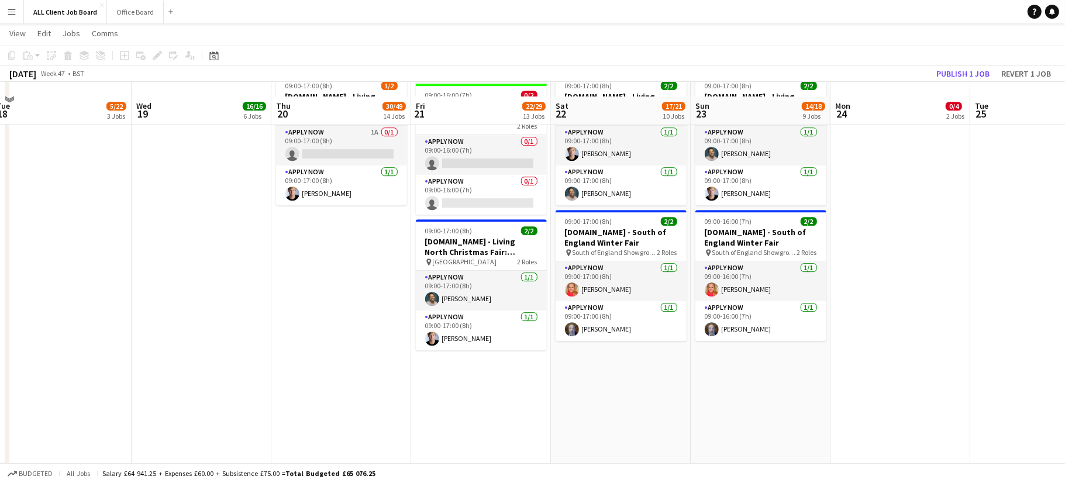
scroll to position [3285, 0]
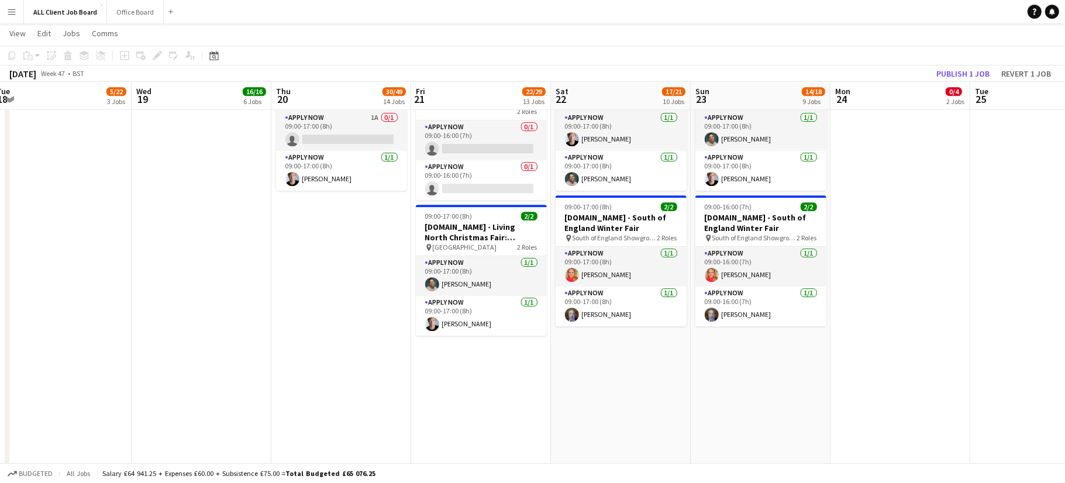
click at [620, 368] on app-date-cell "09:00-17:00 (8h) 2/2 [DOMAIN_NAME] - Living North Christmas Fair: [GEOGRAPHIC_D…" at bounding box center [621, 359] width 140 height 609
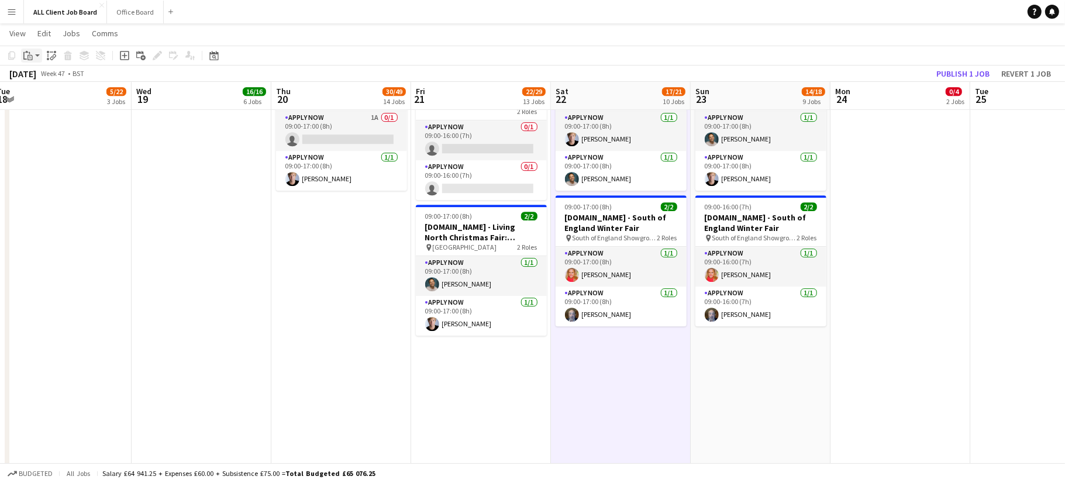
click at [25, 53] on icon at bounding box center [26, 52] width 3 height 2
click at [47, 98] on link "Paste with crew Command Shift V" at bounding box center [77, 97] width 92 height 11
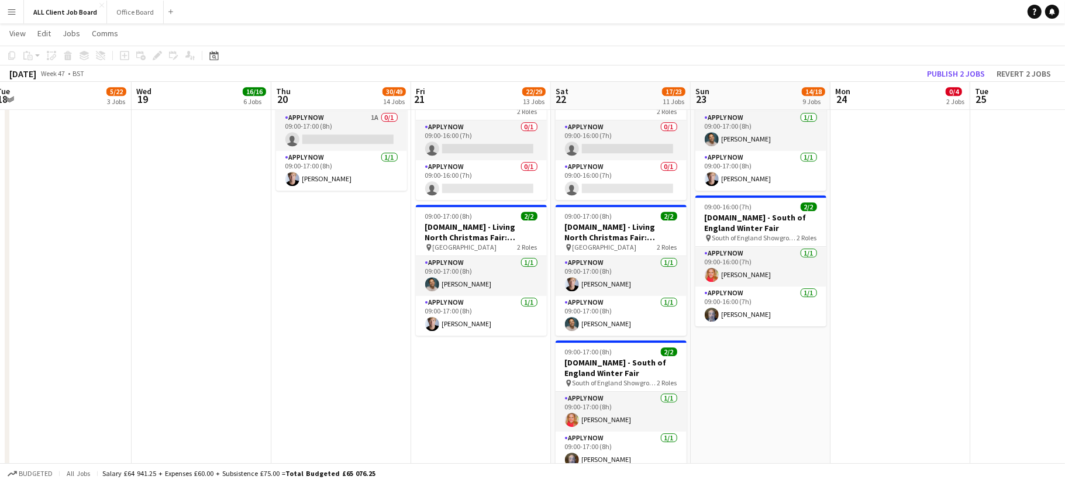
click at [794, 358] on app-date-cell "09:00-17:00 (8h) 2/2 [DOMAIN_NAME] - Living North Christmas Fair: [GEOGRAPHIC_D…" at bounding box center [760, 359] width 140 height 609
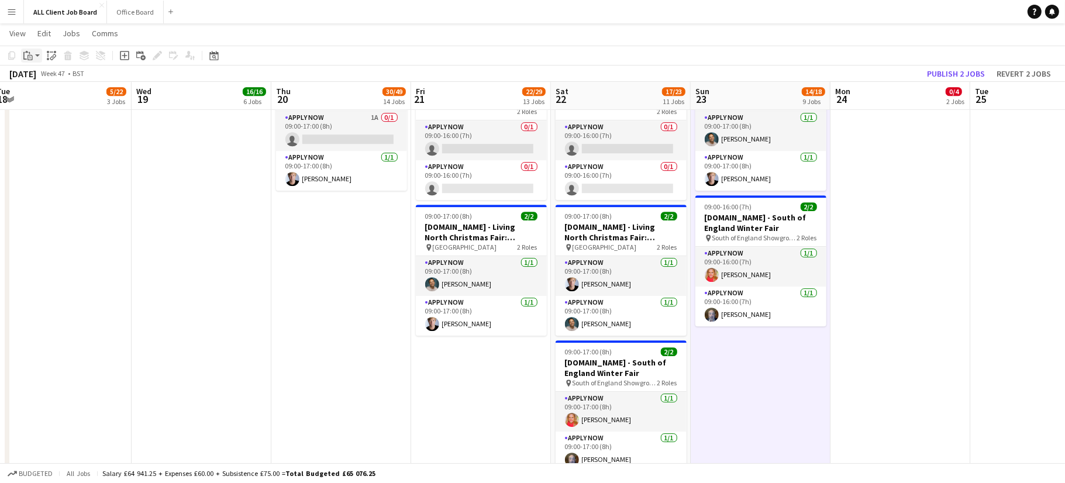
click at [25, 53] on icon "Paste" at bounding box center [27, 55] width 9 height 9
click at [56, 98] on link "Paste with crew Command Shift V" at bounding box center [77, 97] width 92 height 11
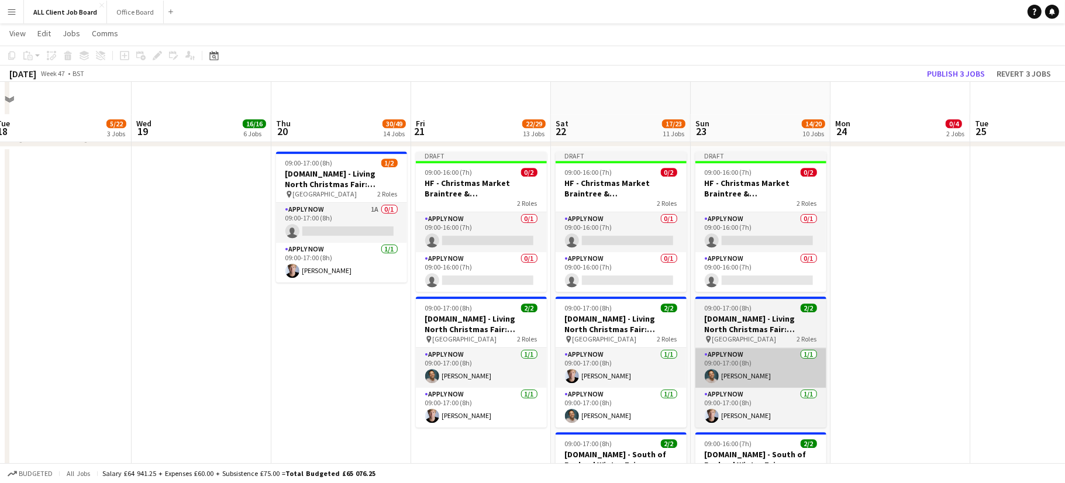
scroll to position [3193, 0]
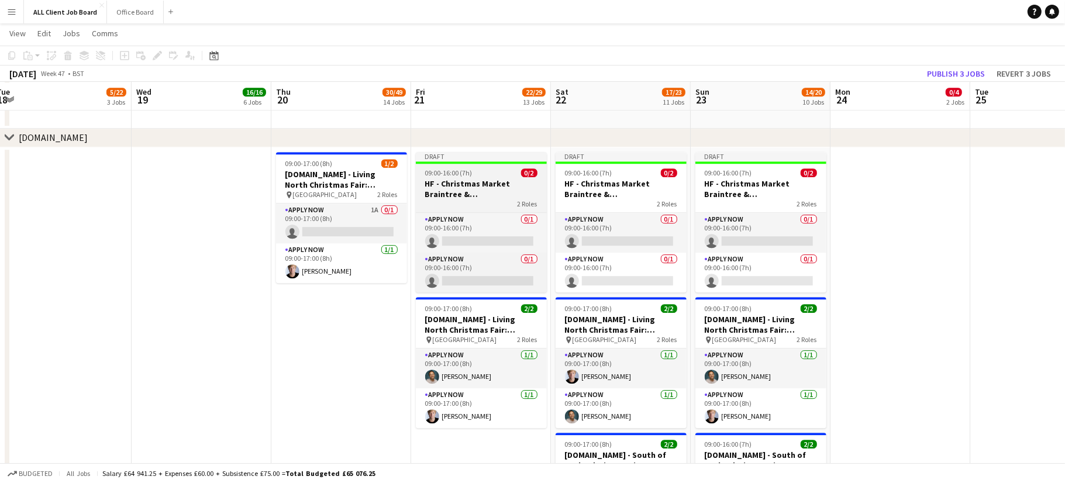
click at [493, 165] on app-job-card "Draft 09:00-16:00 (7h) 0/2 HF - Christmas Market Braintree & Bocking Gardens 2 …" at bounding box center [481, 222] width 131 height 140
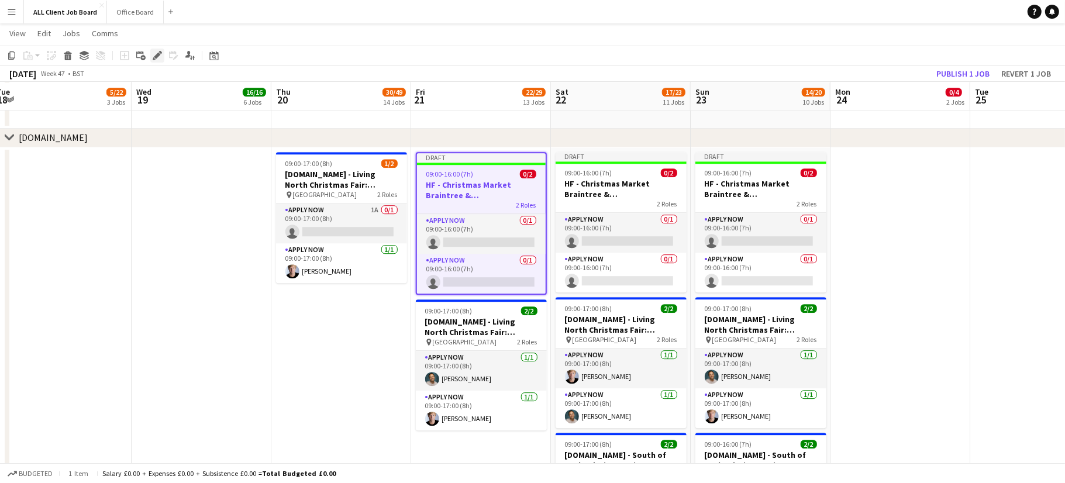
click at [163, 58] on div "Edit" at bounding box center [157, 56] width 14 height 14
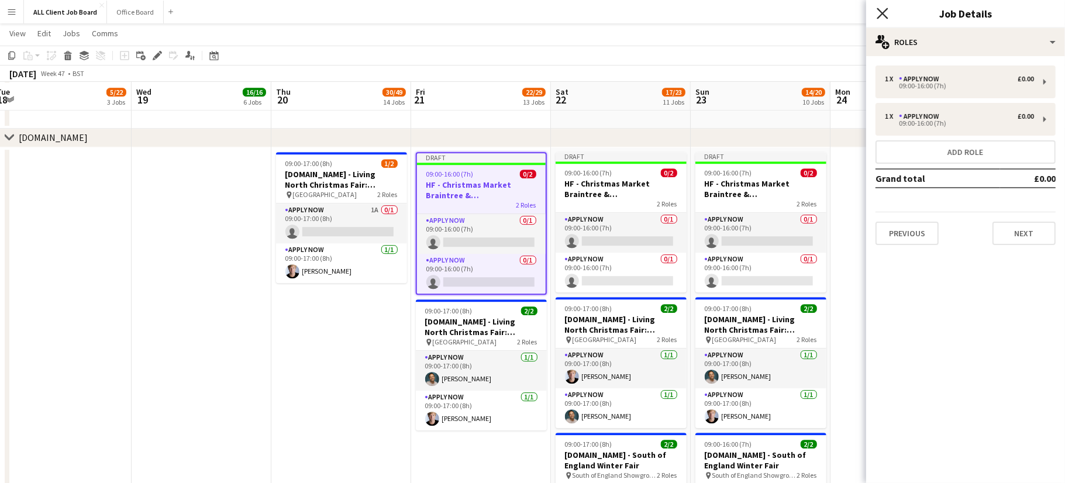
click at [884, 9] on icon "Close pop-in" at bounding box center [881, 13] width 11 height 11
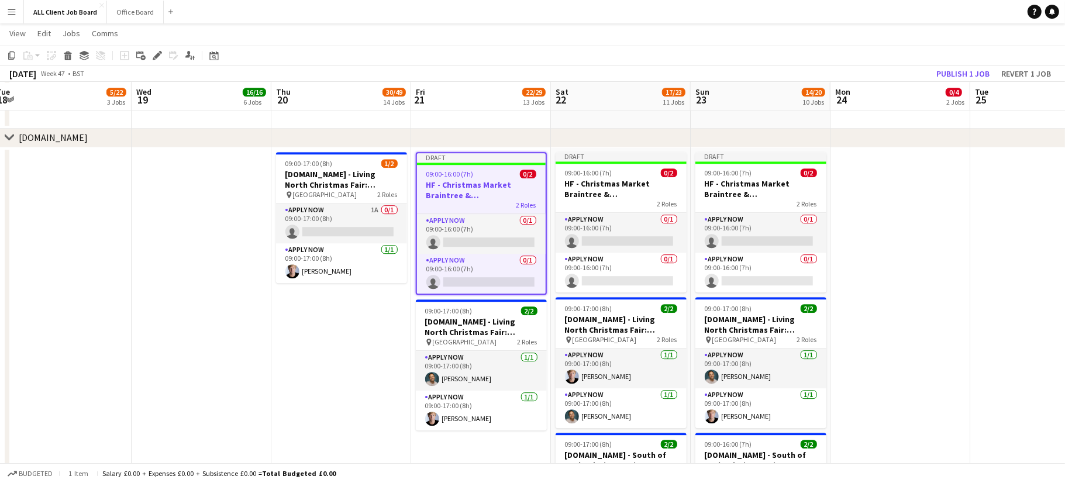
click at [470, 167] on app-job-card "Draft 09:00-16:00 (7h) 0/2 HF - Christmas Market Braintree & Bocking Gardens 2 …" at bounding box center [481, 223] width 131 height 143
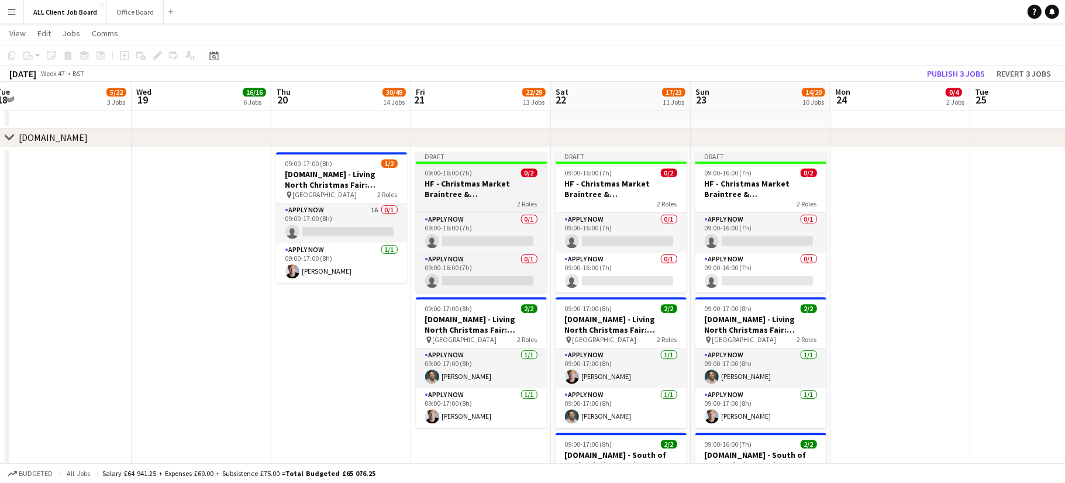
click at [470, 167] on app-job-card "Draft 09:00-16:00 (7h) 0/2 HF - Christmas Market Braintree & Bocking Gardens 2 …" at bounding box center [481, 222] width 131 height 140
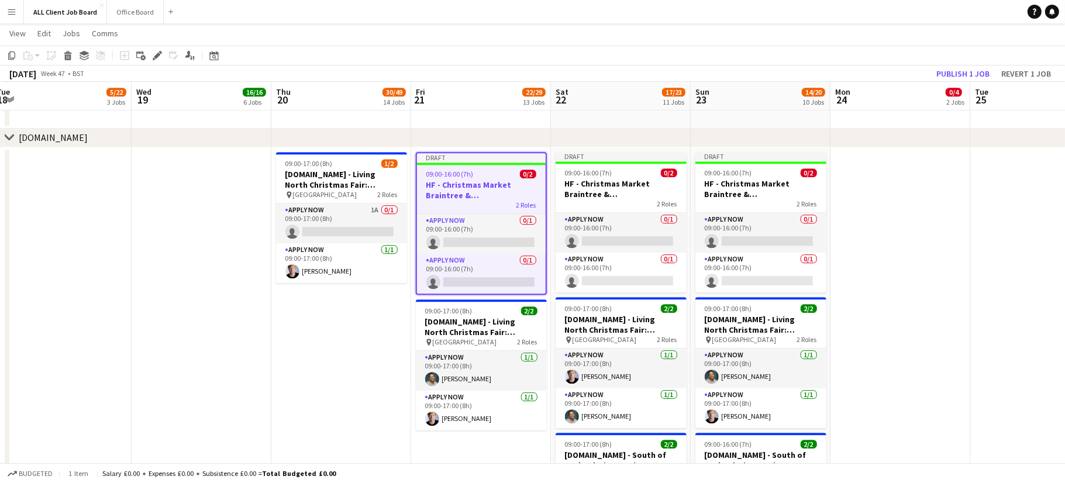
click at [467, 155] on div "Draft" at bounding box center [481, 157] width 129 height 9
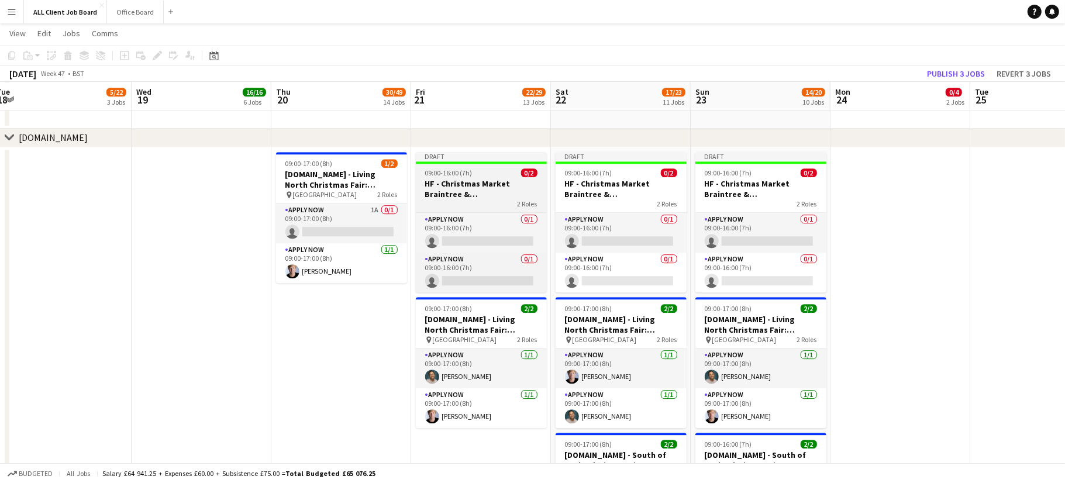
click at [464, 171] on span "09:00-16:00 (7h)" at bounding box center [448, 172] width 47 height 9
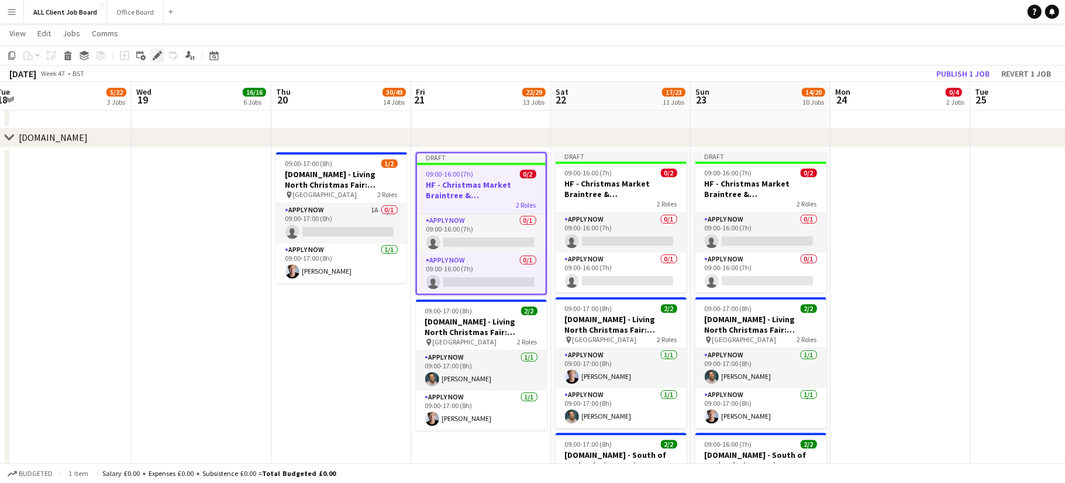
click at [154, 56] on icon at bounding box center [157, 56] width 6 height 6
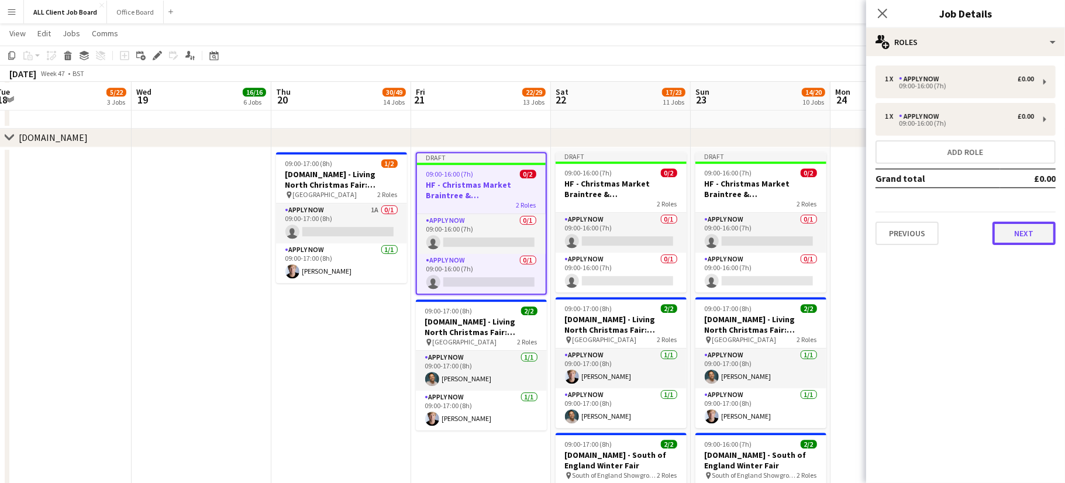
click at [1020, 233] on button "Next" at bounding box center [1023, 233] width 63 height 23
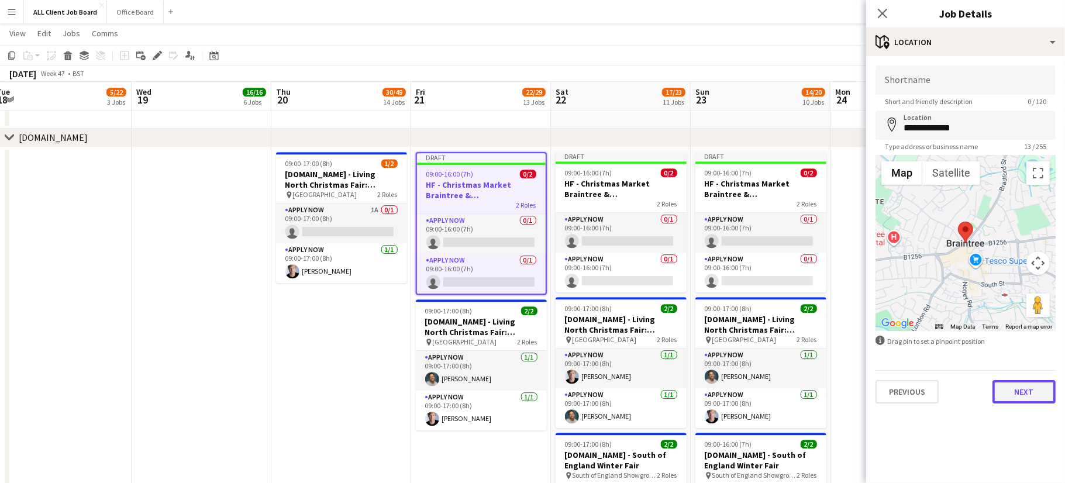
click at [1029, 391] on button "Next" at bounding box center [1023, 391] width 63 height 23
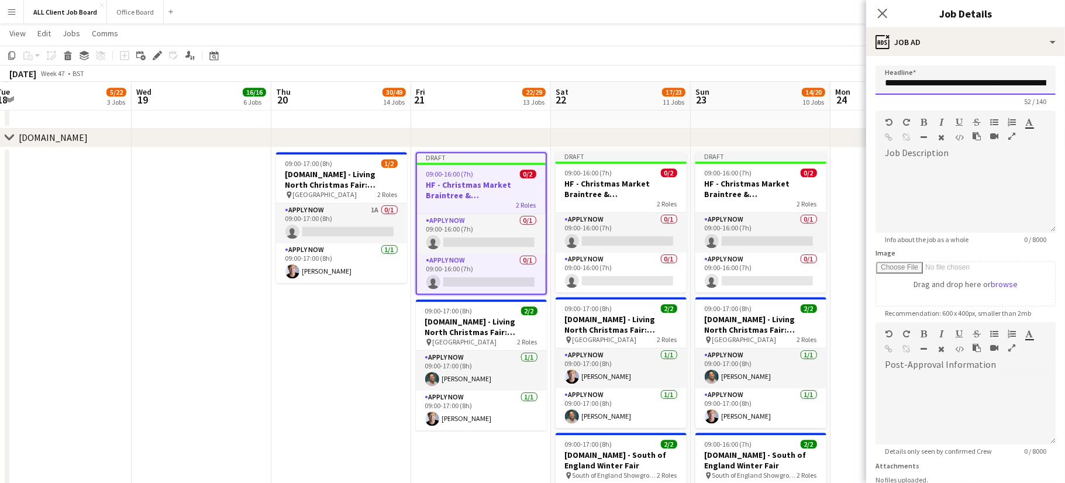
click at [895, 83] on input "**********" at bounding box center [965, 79] width 180 height 29
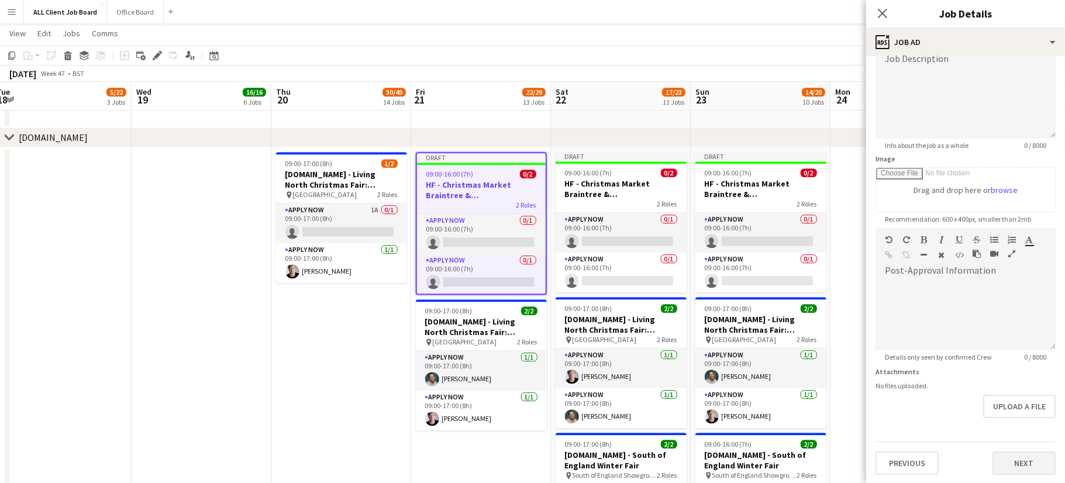
type input "**********"
click at [1020, 465] on button "Next" at bounding box center [1023, 462] width 63 height 23
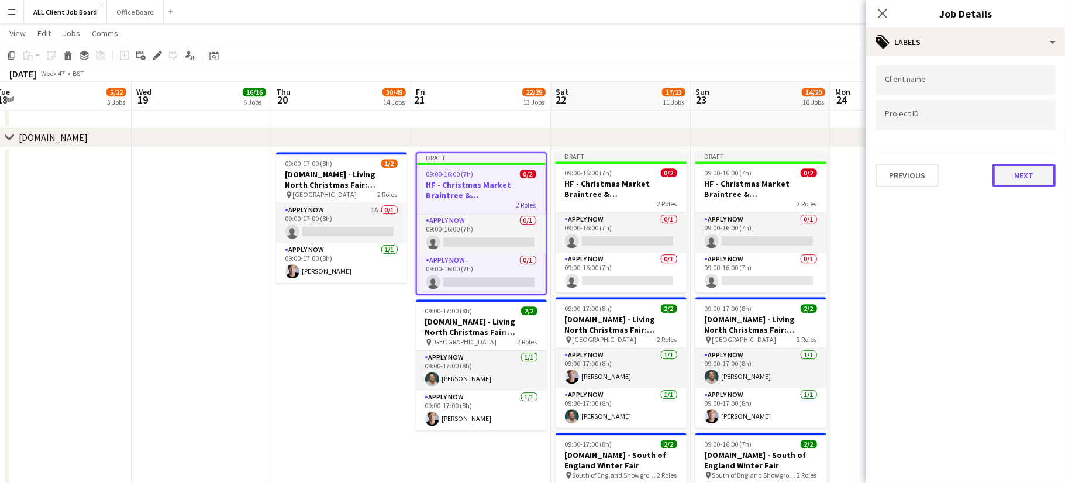
click at [1008, 171] on button "Next" at bounding box center [1023, 175] width 63 height 23
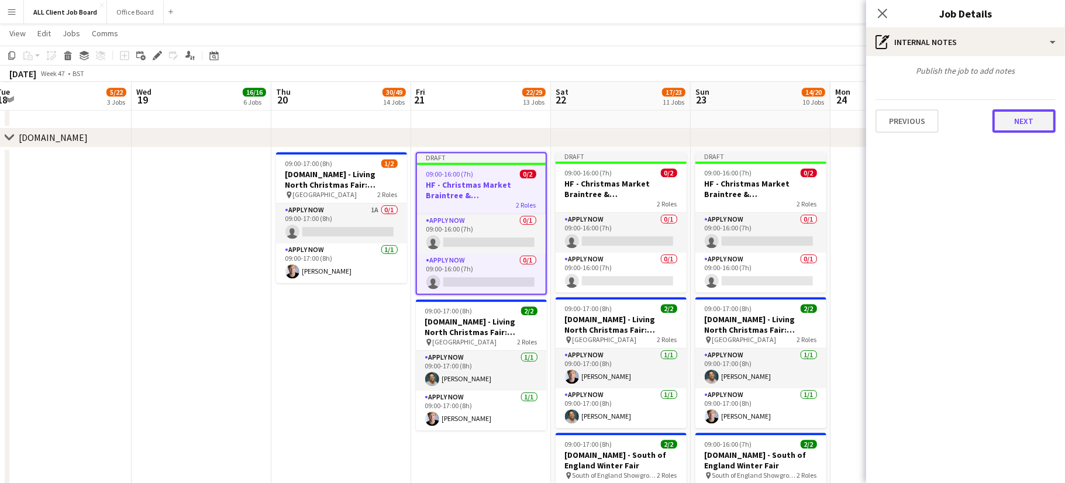
click at [1006, 118] on button "Next" at bounding box center [1023, 120] width 63 height 23
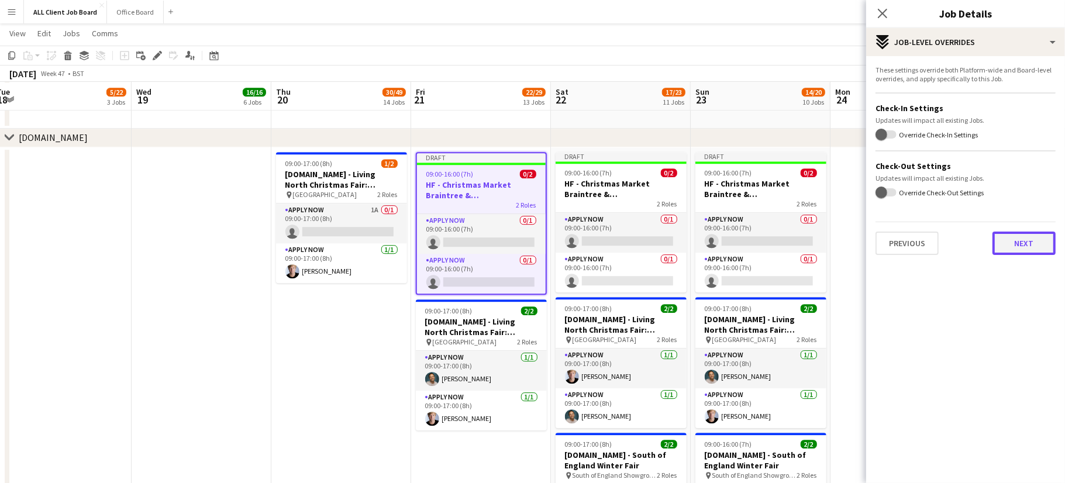
click at [1022, 240] on button "Next" at bounding box center [1023, 242] width 63 height 23
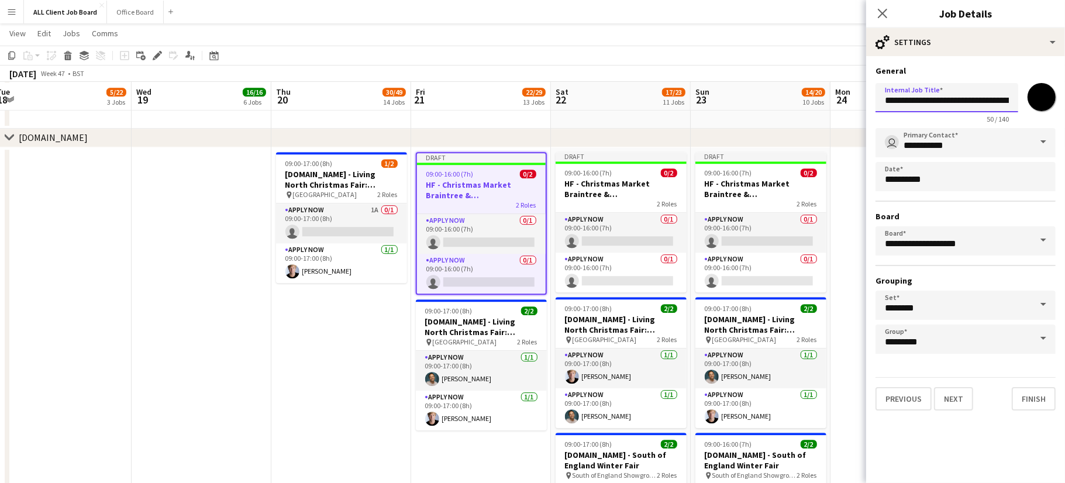
click at [893, 100] on input "**********" at bounding box center [946, 97] width 143 height 29
type input "**********"
click at [1036, 95] on input "*******" at bounding box center [1041, 97] width 42 height 42
type input "*******"
click at [1030, 398] on button "Finish" at bounding box center [1033, 398] width 44 height 23
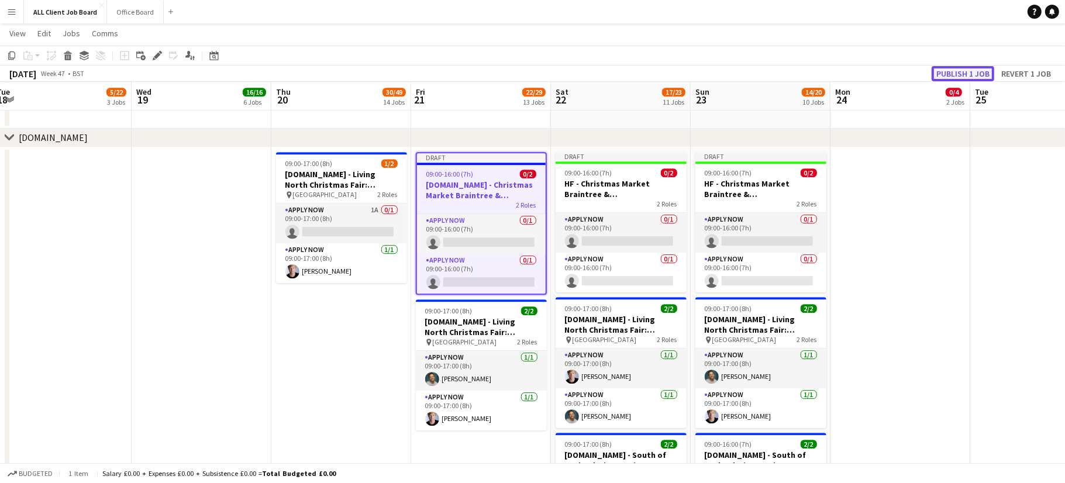
click at [958, 72] on button "Publish 1 job" at bounding box center [962, 73] width 63 height 15
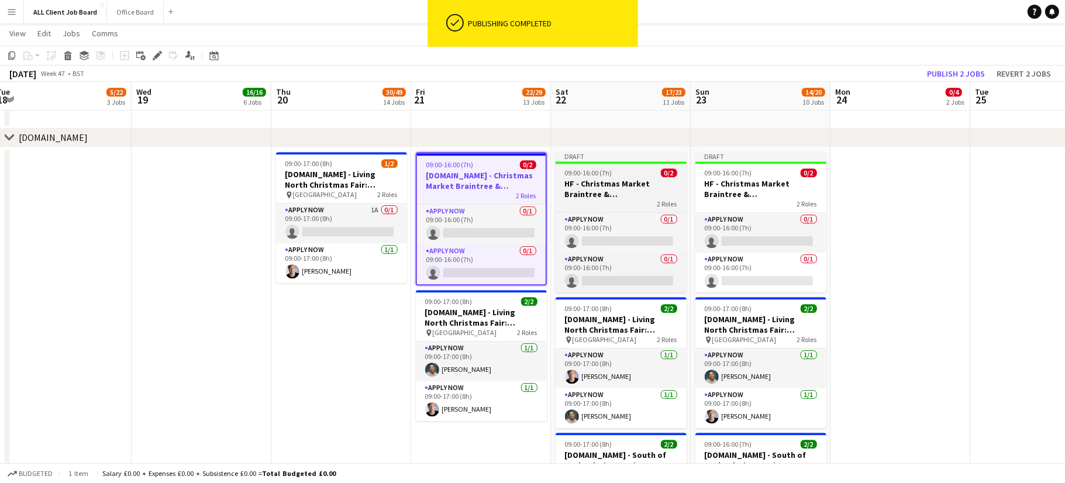
click at [602, 179] on h3 "HF - Christmas Market Braintree & [GEOGRAPHIC_DATA]" at bounding box center [620, 188] width 131 height 21
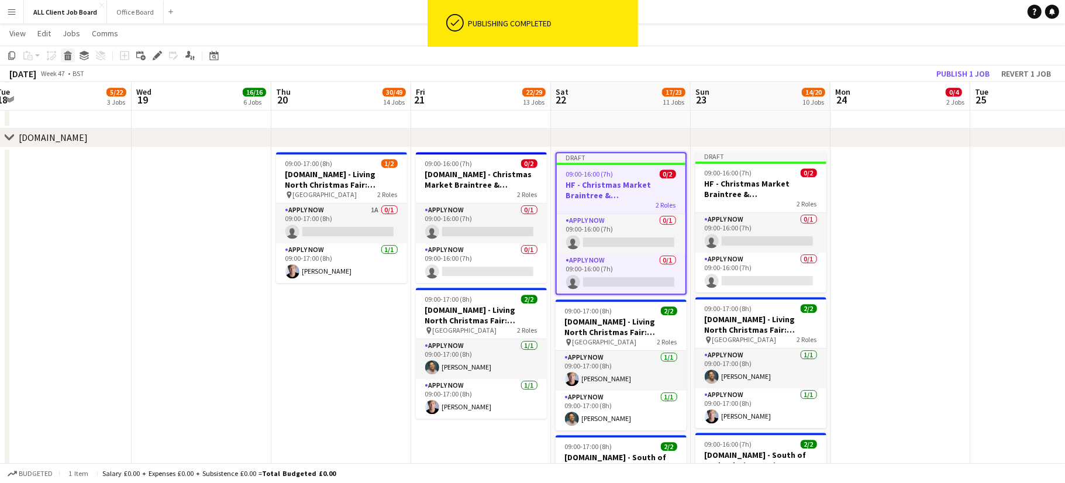
click at [70, 51] on icon "Delete" at bounding box center [67, 55] width 9 height 9
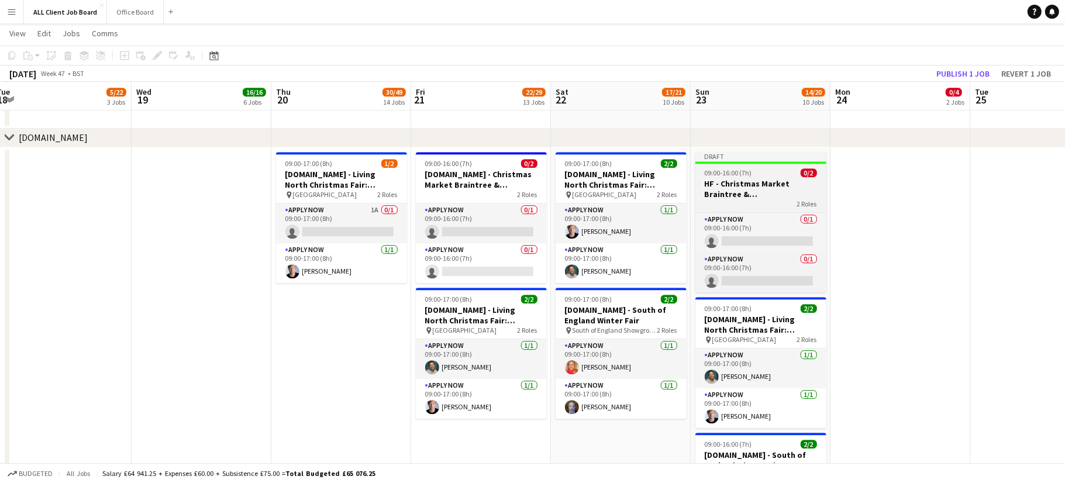
click at [805, 189] on h3 "HF - Christmas Market Braintree & [GEOGRAPHIC_DATA]" at bounding box center [760, 188] width 131 height 21
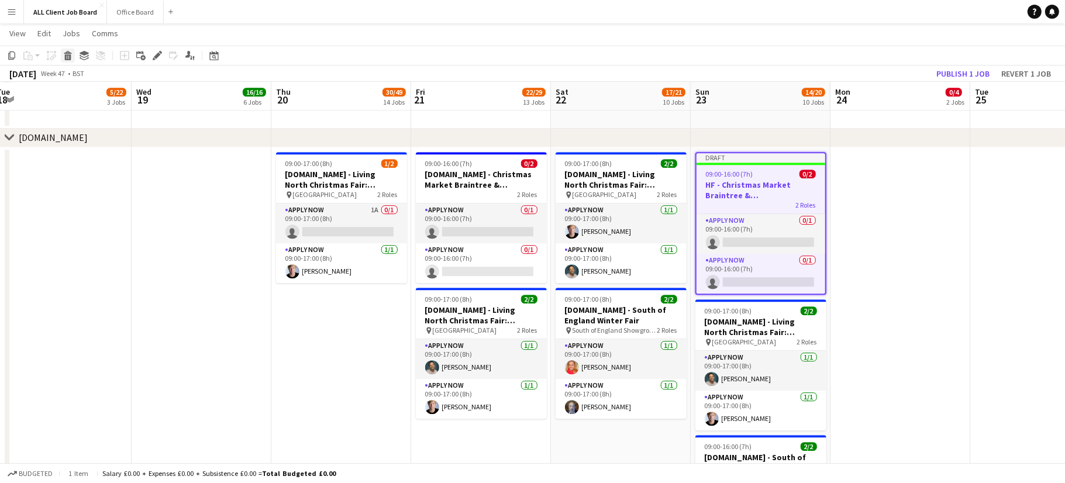
click at [67, 55] on icon at bounding box center [68, 57] width 6 height 6
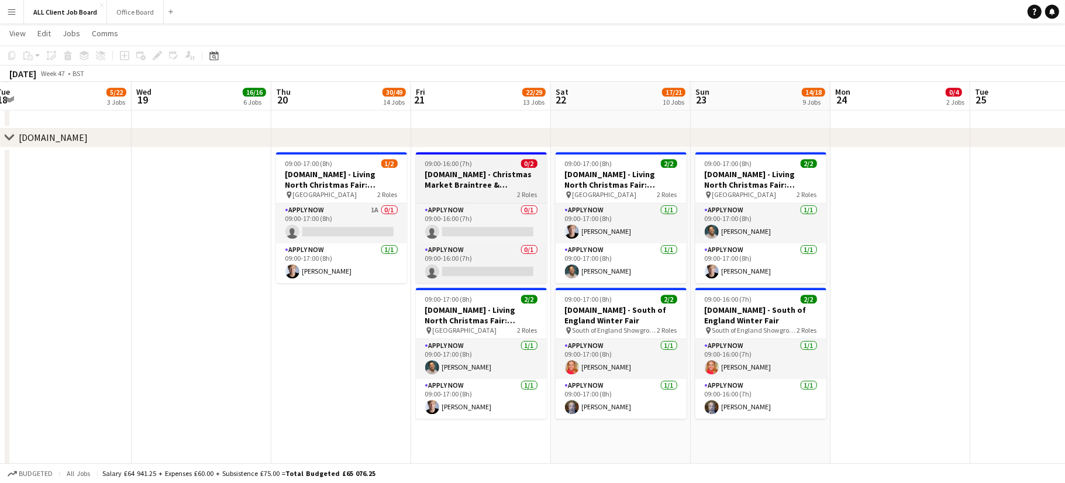
click at [492, 169] on h3 "[DOMAIN_NAME] - Christmas Market Braintree & [GEOGRAPHIC_DATA]" at bounding box center [481, 179] width 131 height 21
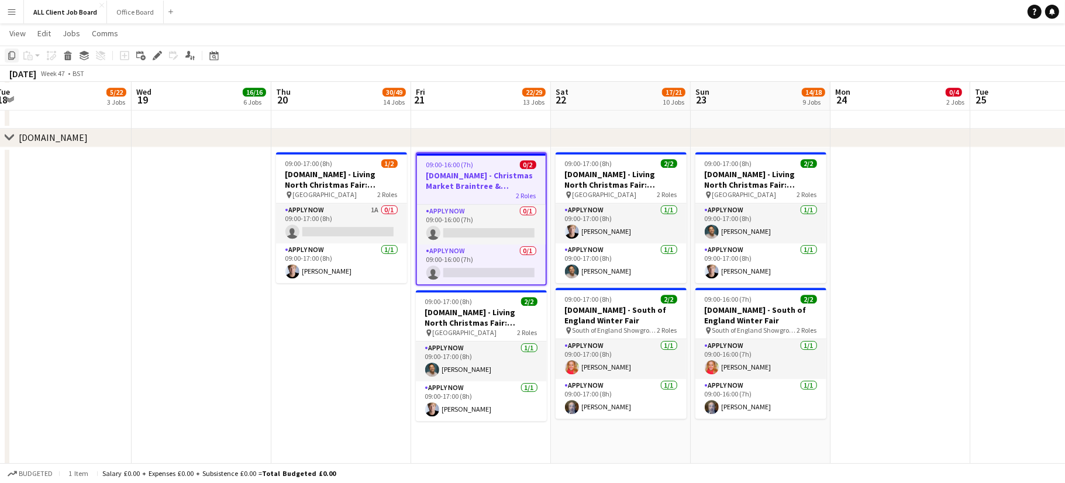
click at [11, 54] on icon "Copy" at bounding box center [11, 55] width 9 height 9
click at [626, 434] on app-date-cell "09:00-17:00 (8h) 2/2 [DOMAIN_NAME] - Living North Christmas Fair: [GEOGRAPHIC_D…" at bounding box center [621, 451] width 140 height 609
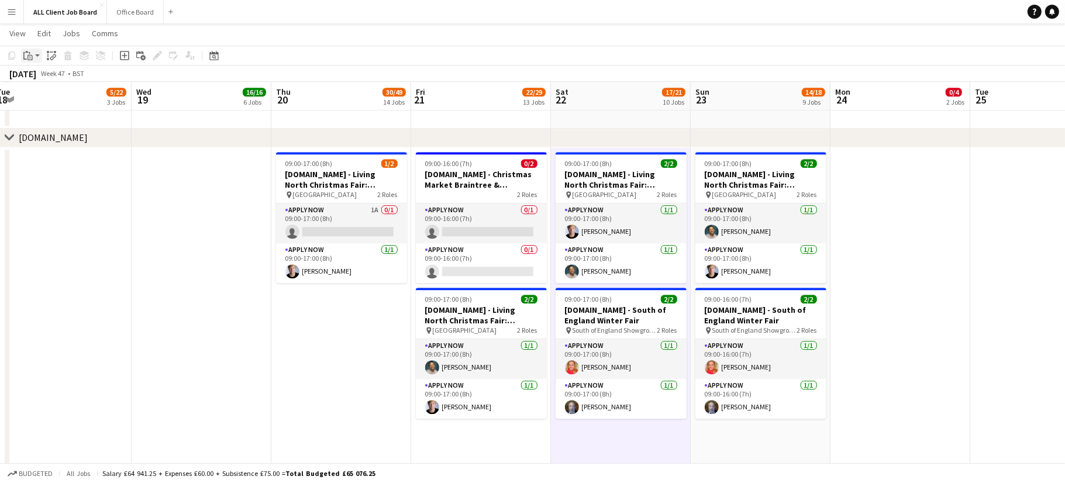
click at [28, 58] on icon at bounding box center [29, 57] width 5 height 5
click at [44, 95] on link "Paste with crew Command Shift V" at bounding box center [77, 97] width 92 height 11
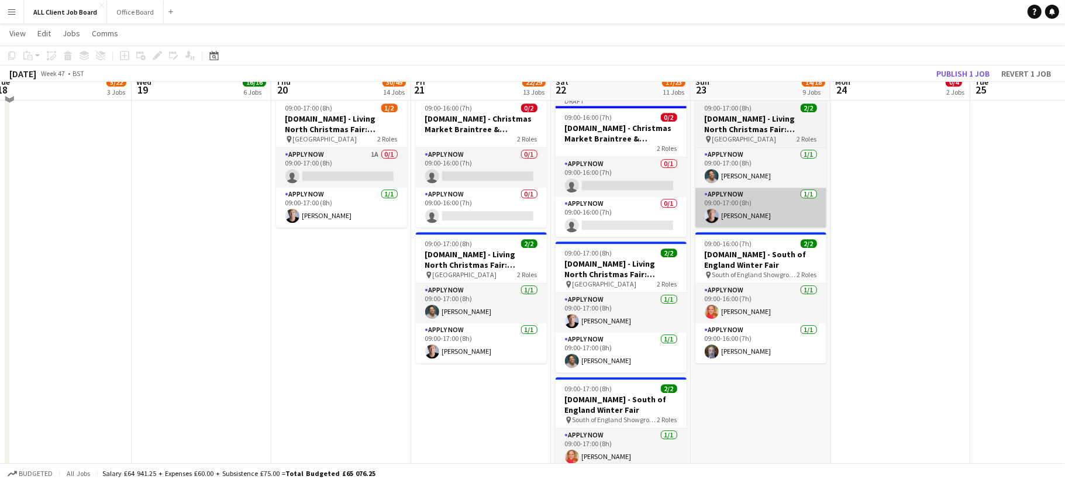
scroll to position [3251, 0]
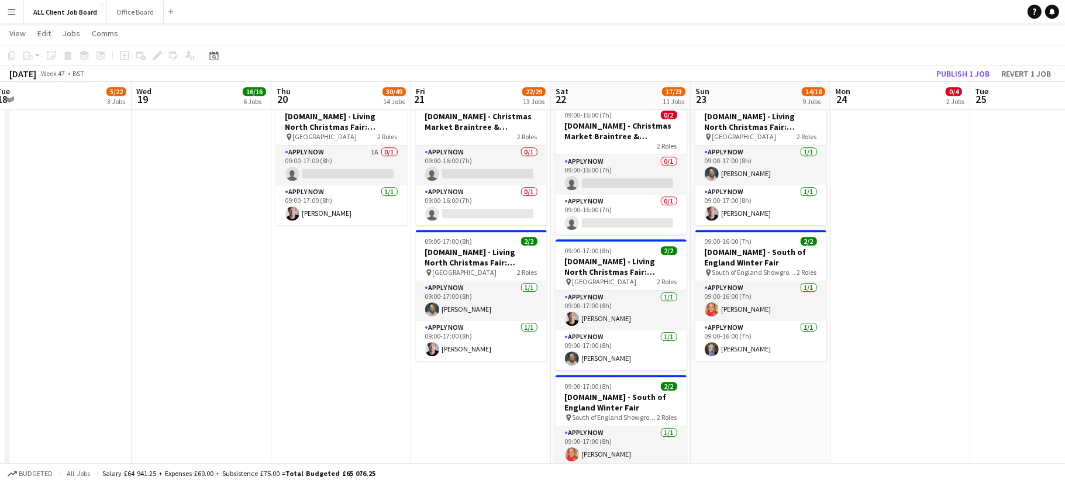
click at [782, 413] on app-date-cell "09:00-17:00 (8h) 2/2 [DOMAIN_NAME] - Living North Christmas Fair: [GEOGRAPHIC_D…" at bounding box center [760, 393] width 140 height 609
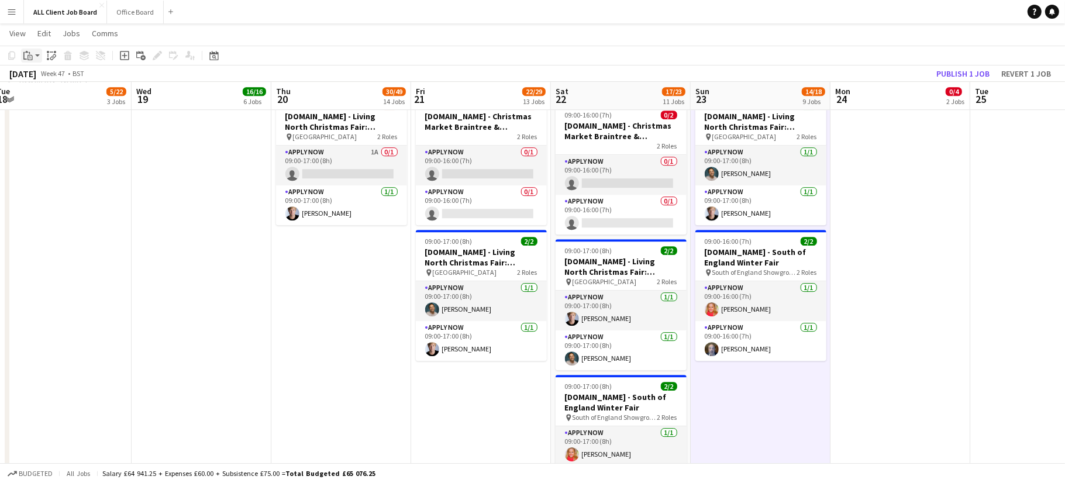
click at [30, 56] on icon "Paste" at bounding box center [27, 55] width 9 height 9
click at [65, 99] on link "Paste with crew Command Shift V" at bounding box center [77, 97] width 92 height 11
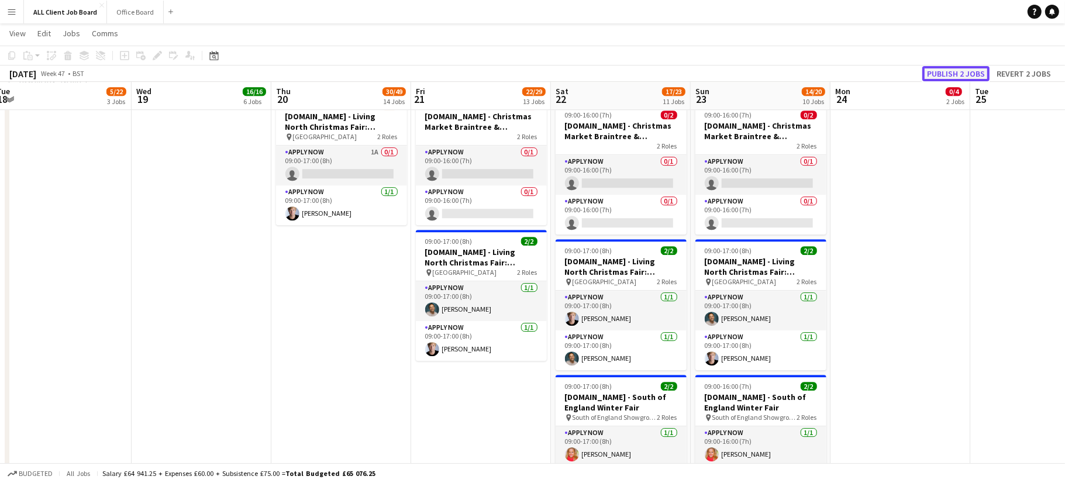
click at [950, 71] on button "Publish 2 jobs" at bounding box center [955, 73] width 67 height 15
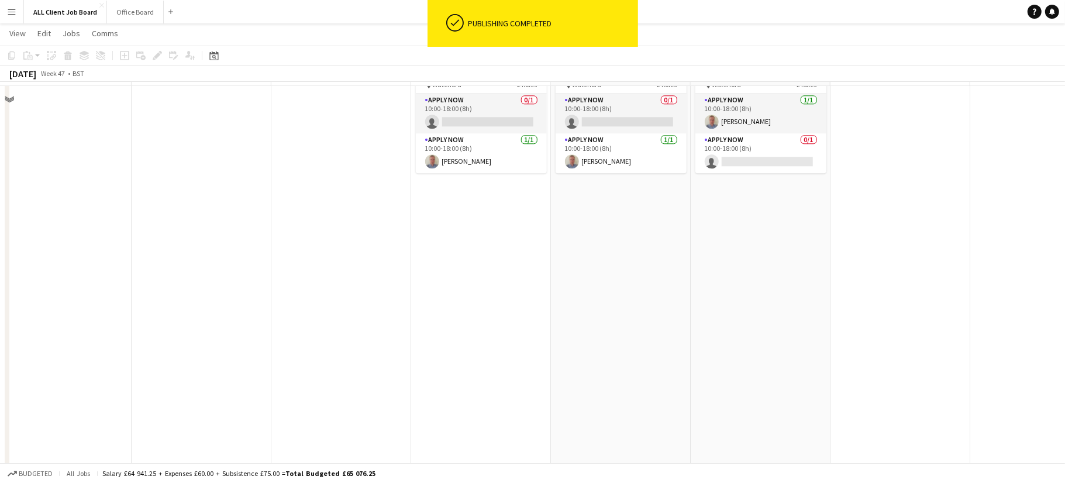
scroll to position [2736, 0]
